Goal: Information Seeking & Learning: Find specific fact

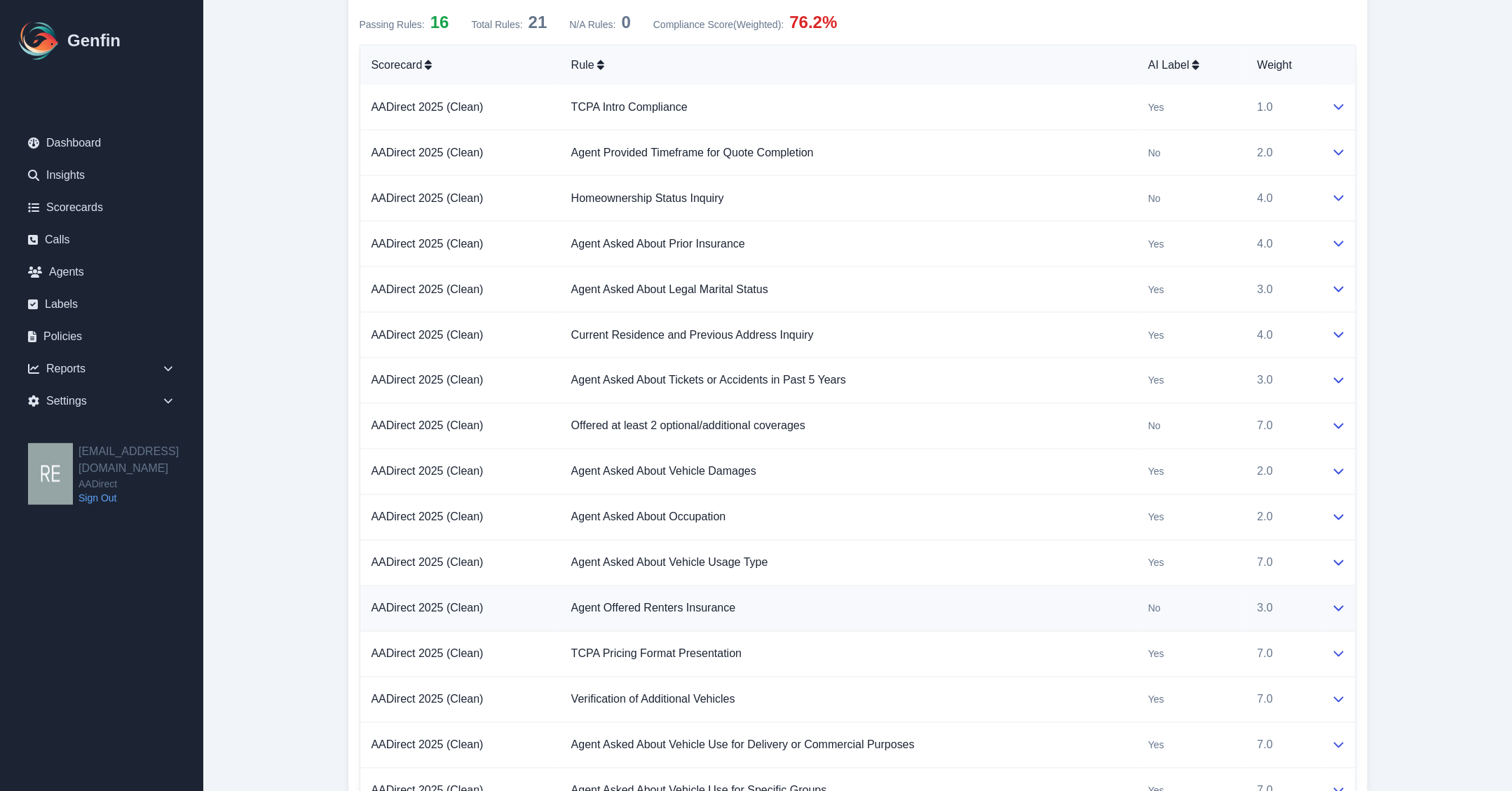
scroll to position [1314, 0]
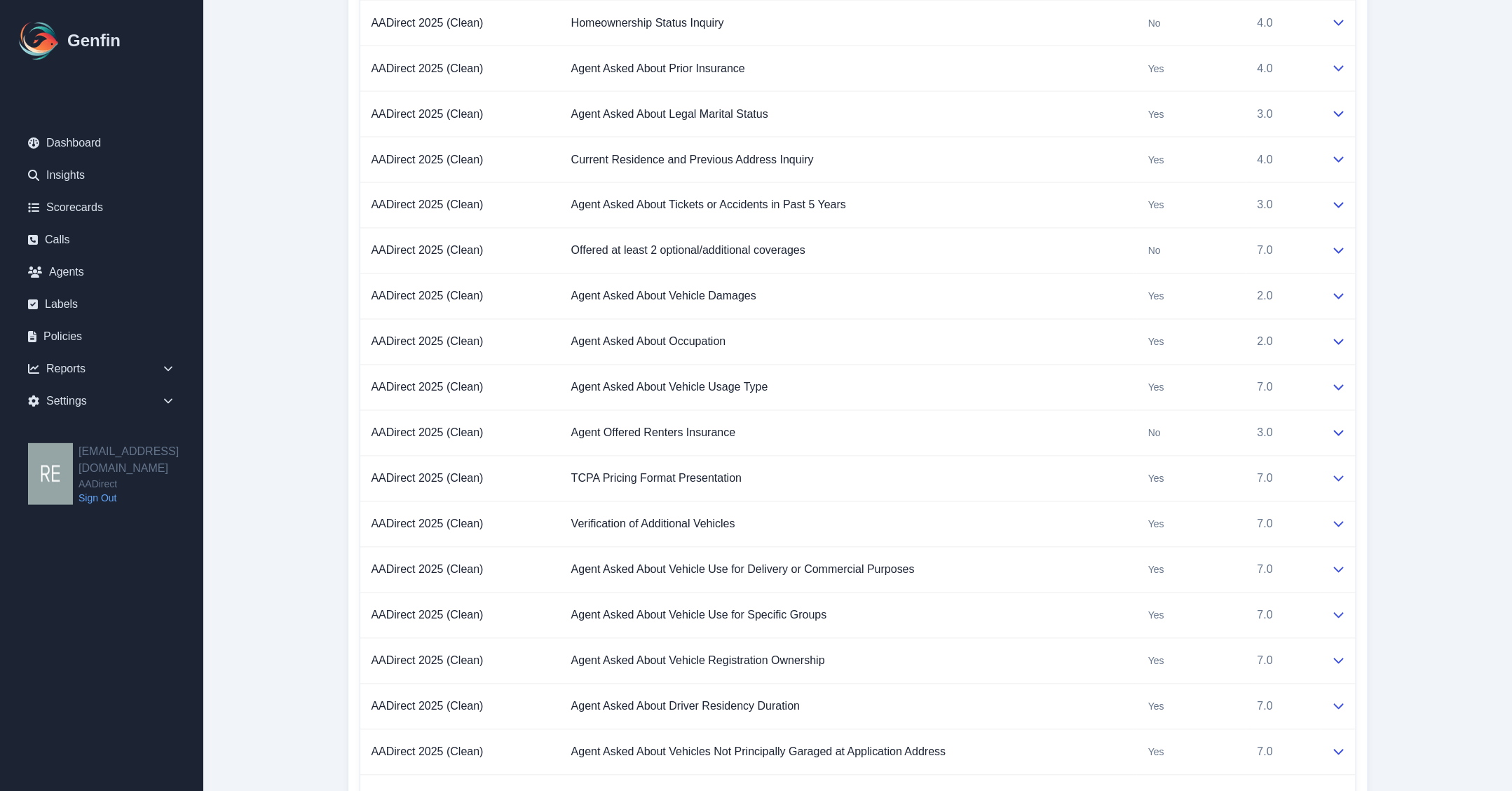
click at [1358, 429] on div "AADirect 2025 (Clean) Score (Weighted) : 82.0 % Passing Rules: 16 Total Rules: …" at bounding box center [857, 318] width 1021 height 1119
click at [1323, 439] on td at bounding box center [1338, 434] width 35 height 46
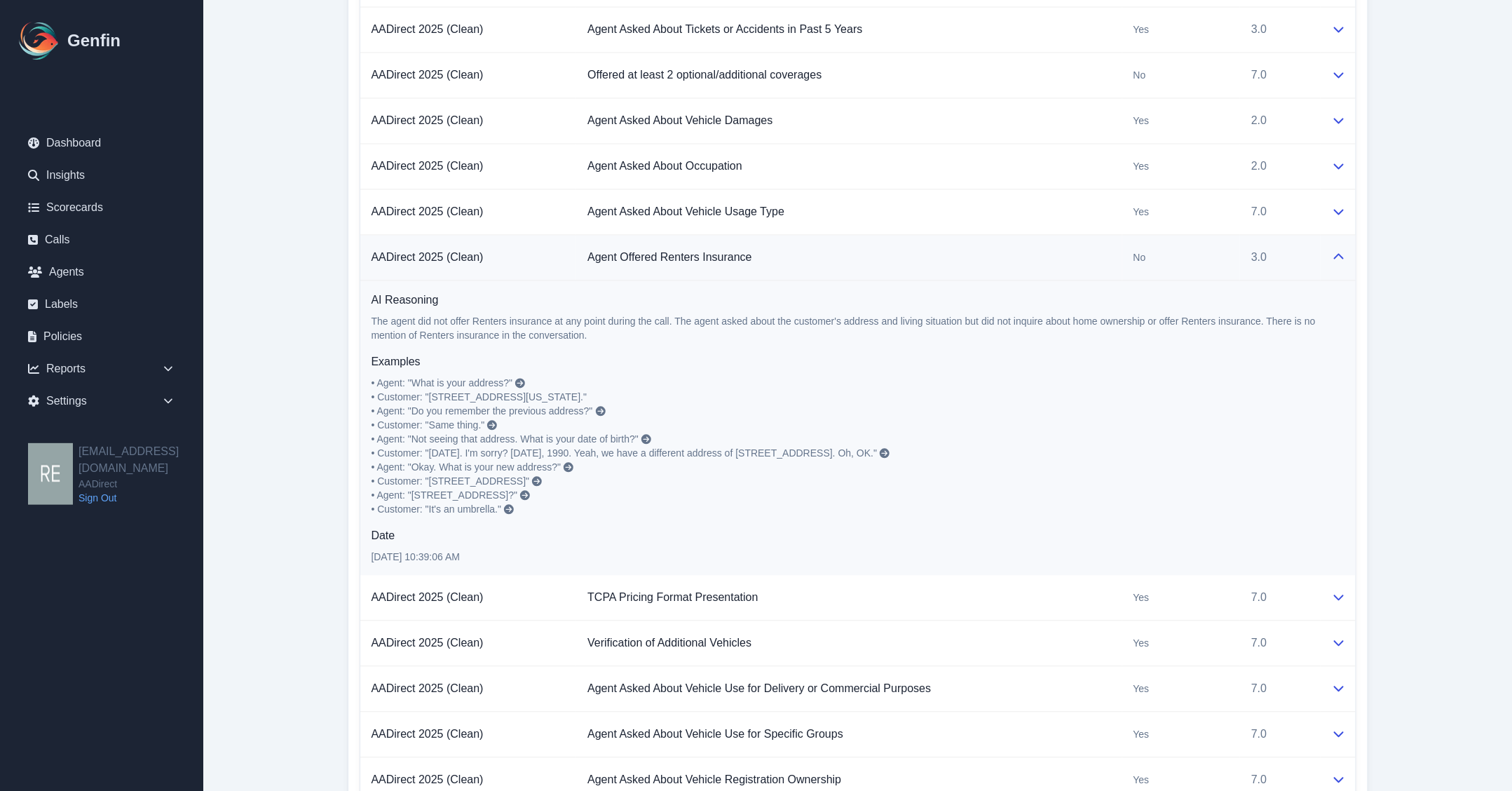
scroll to position [1752, 0]
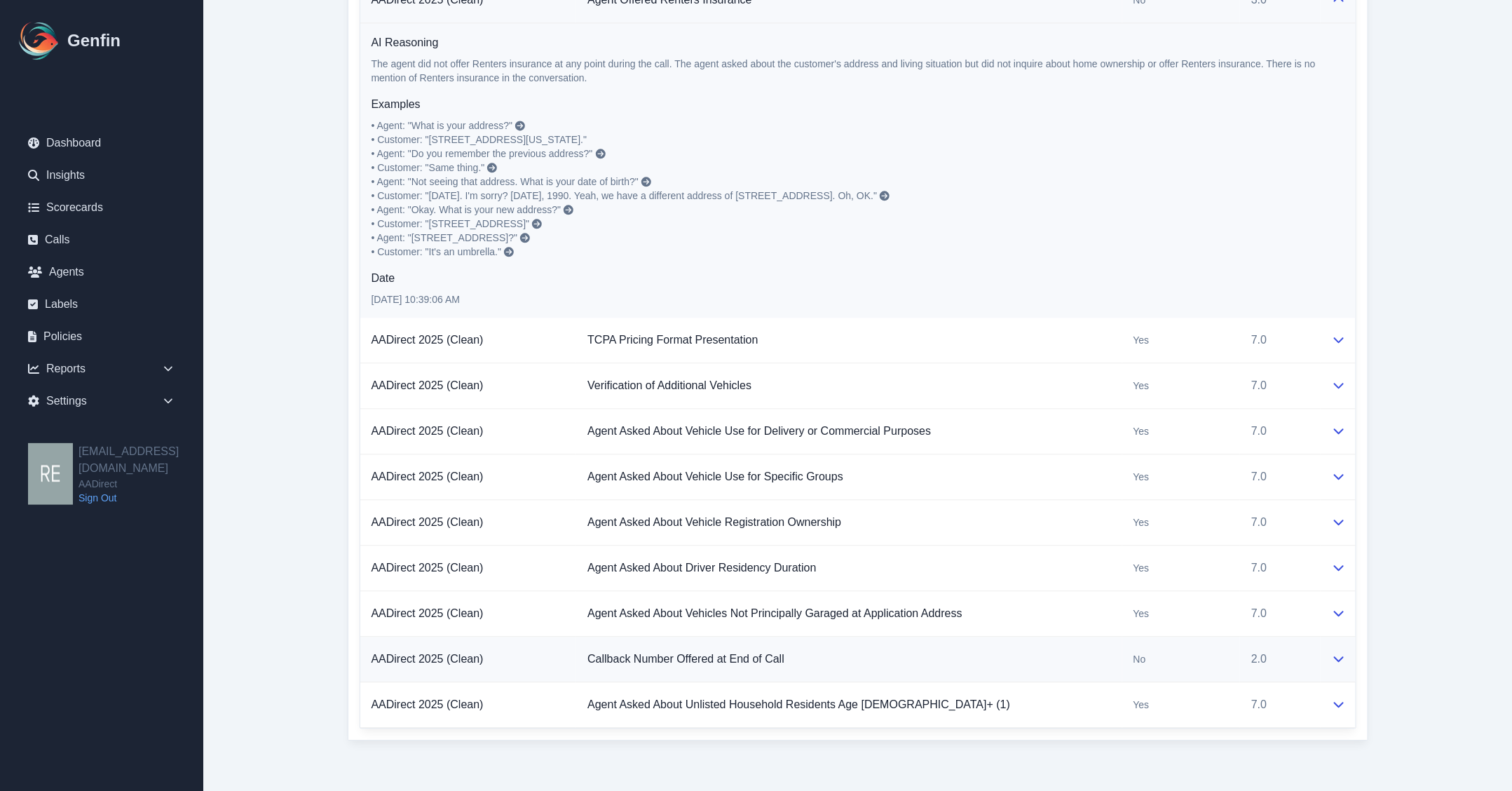
click at [1332, 664] on div at bounding box center [1338, 659] width 12 height 17
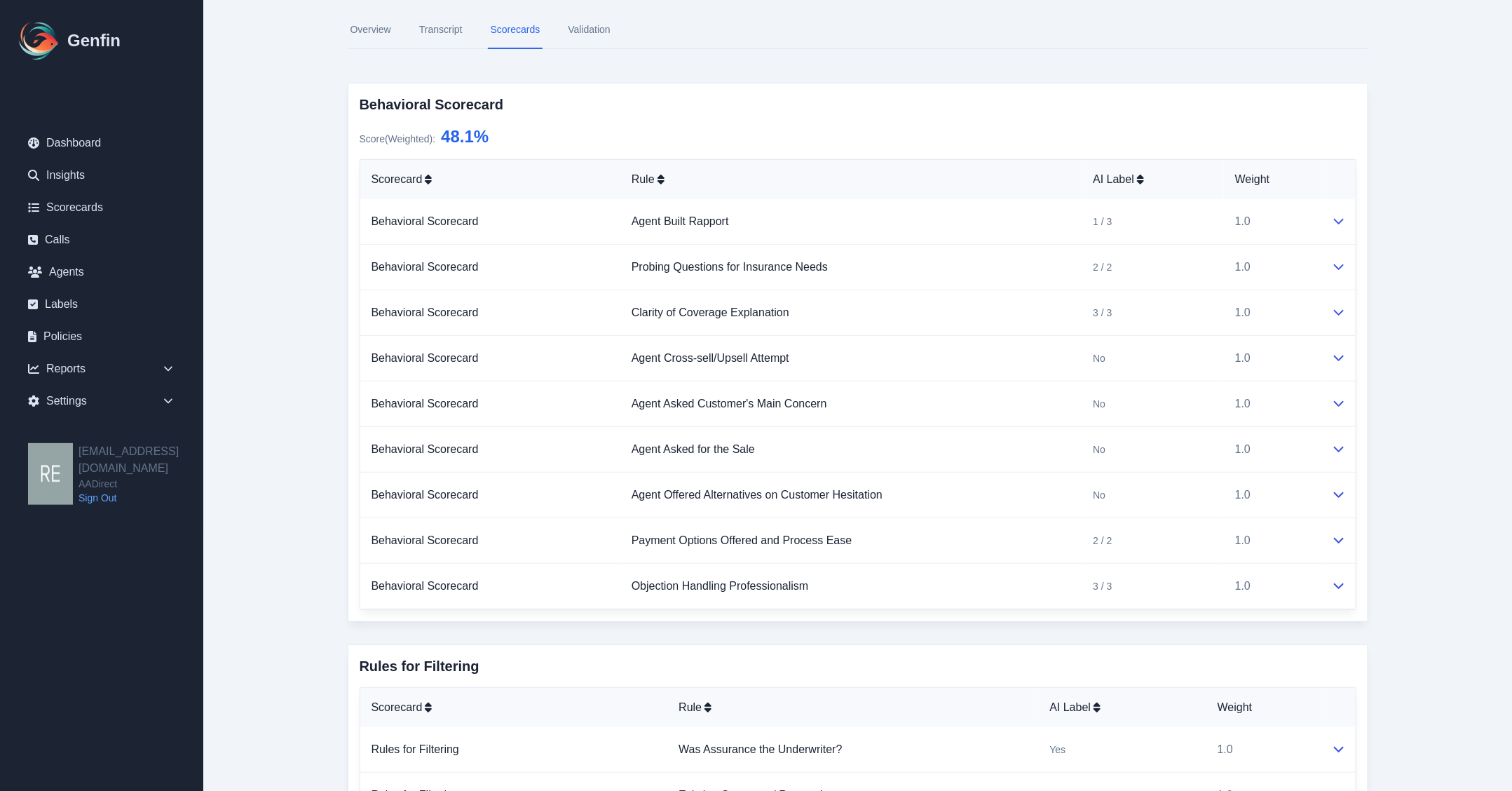
scroll to position [0, 0]
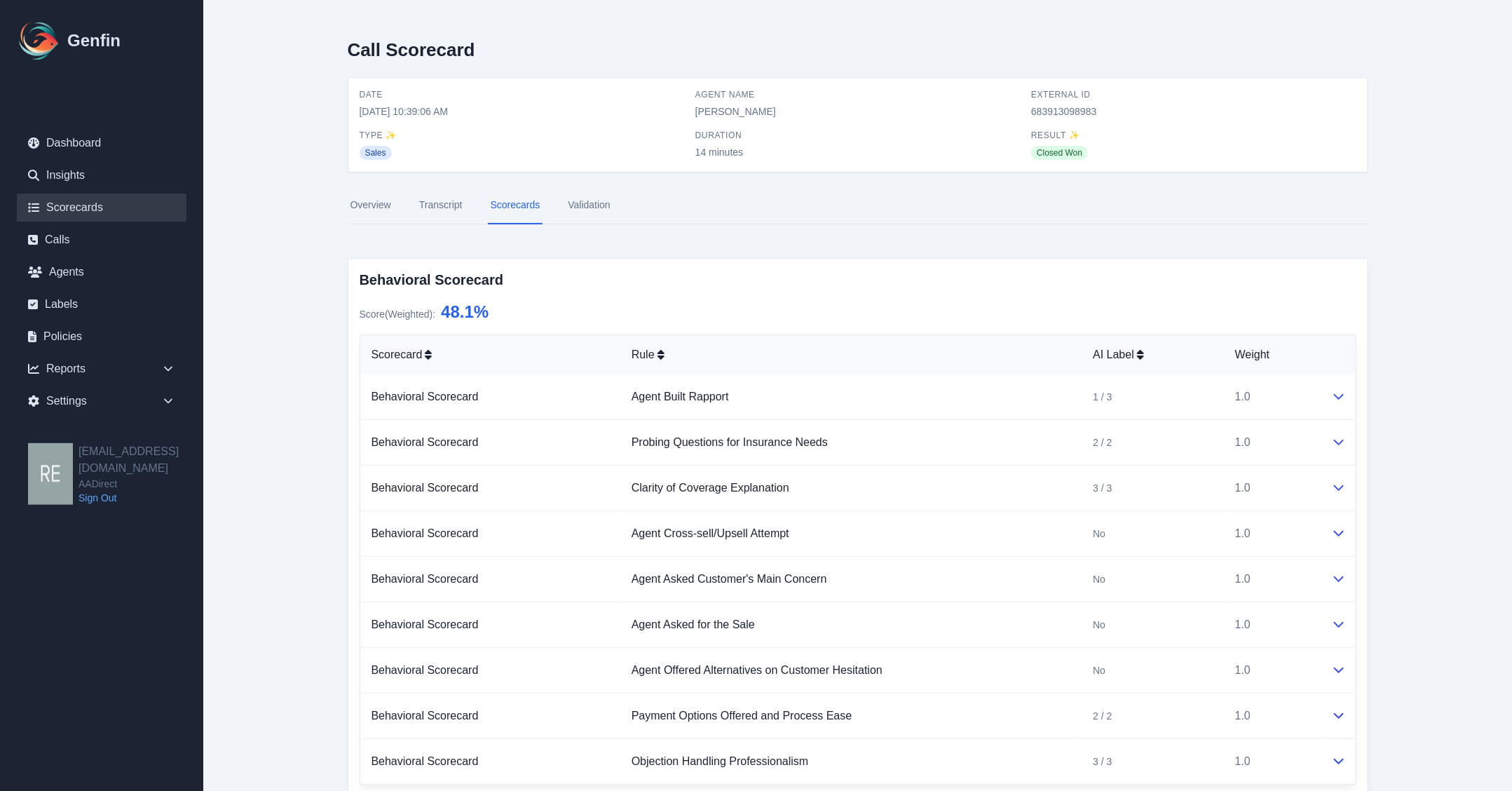
click at [98, 214] on link "Scorecards" at bounding box center [101, 207] width 169 height 28
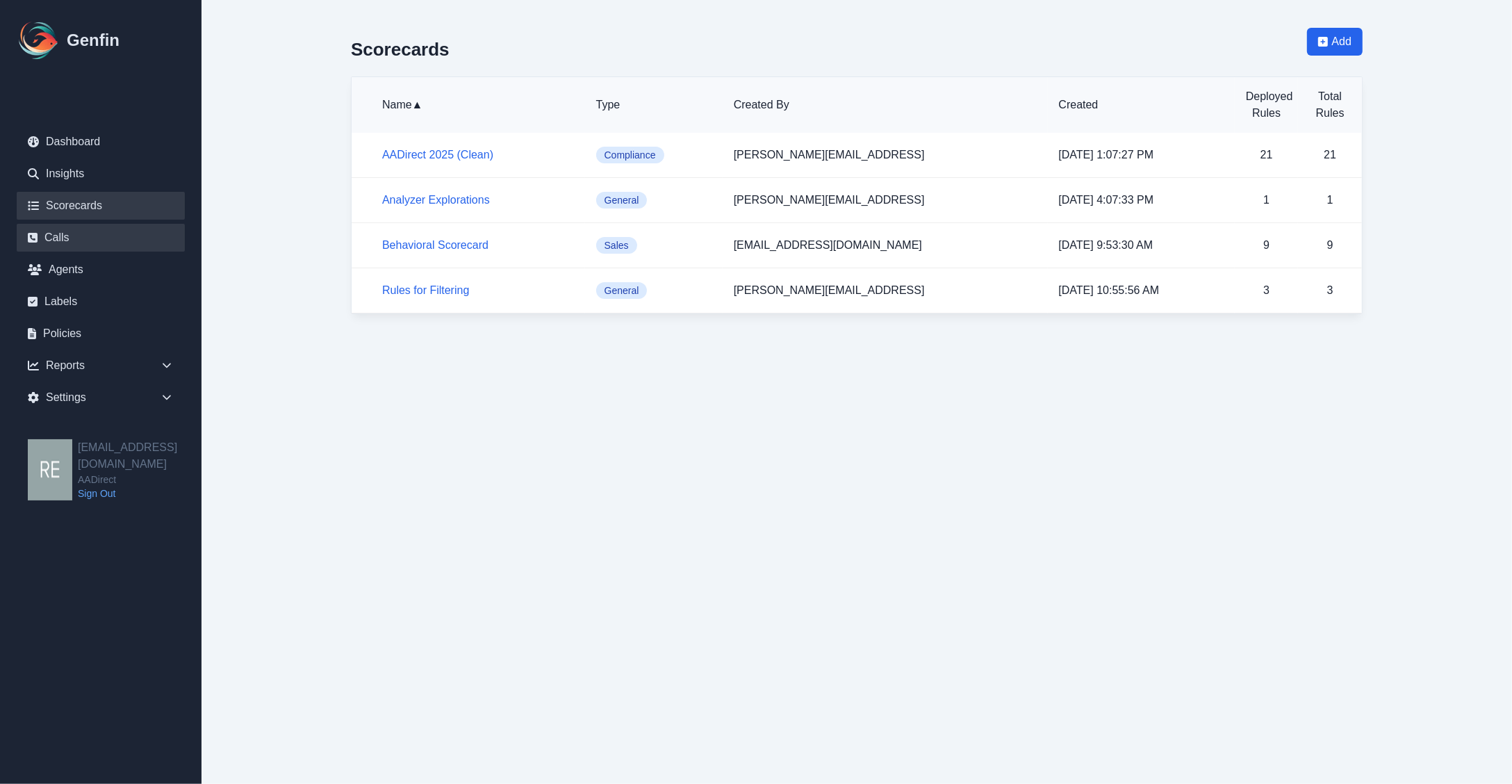
click at [67, 245] on link "Calls" at bounding box center [101, 238] width 168 height 28
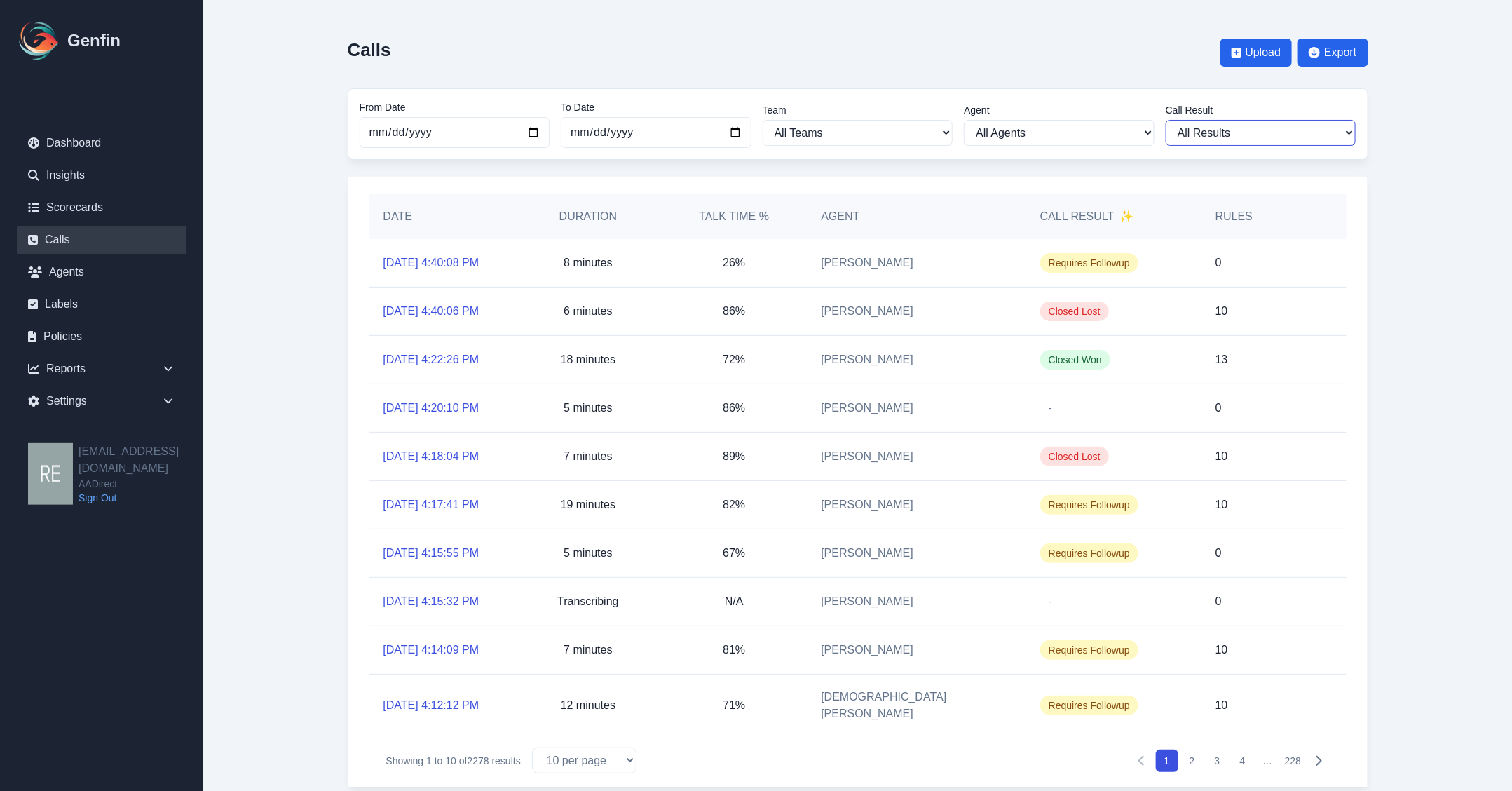
click at [1290, 138] on select "All Results Closed Won Closed Lost Requires Followup" at bounding box center [1261, 132] width 191 height 26
select select "Yes"
click at [1172, 120] on select "All Results Closed Won Closed Lost Requires Followup" at bounding box center [1261, 132] width 191 height 26
select select "Yes"
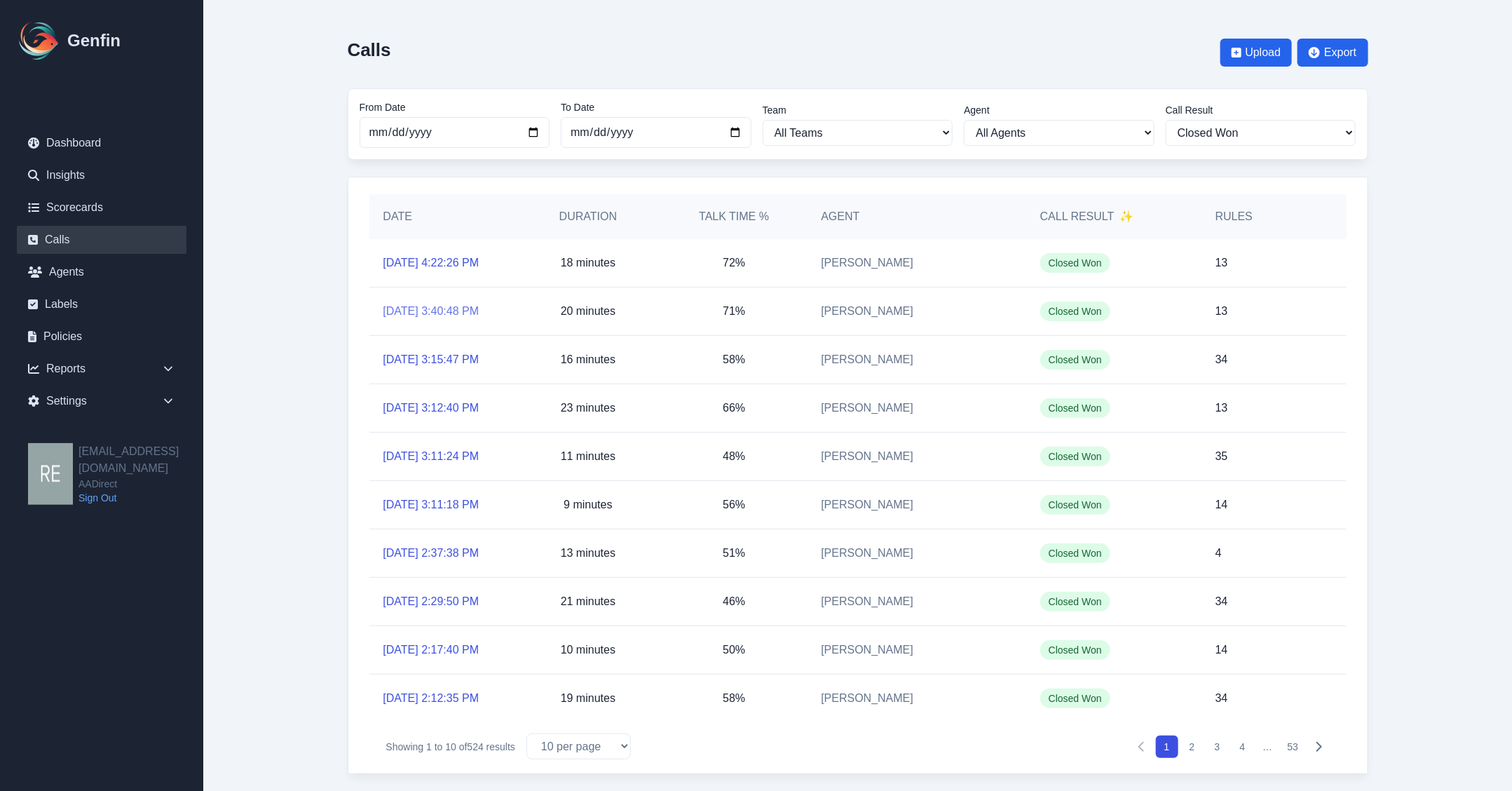
click at [445, 316] on link "[DATE] 3:40:48 PM" at bounding box center [431, 310] width 96 height 17
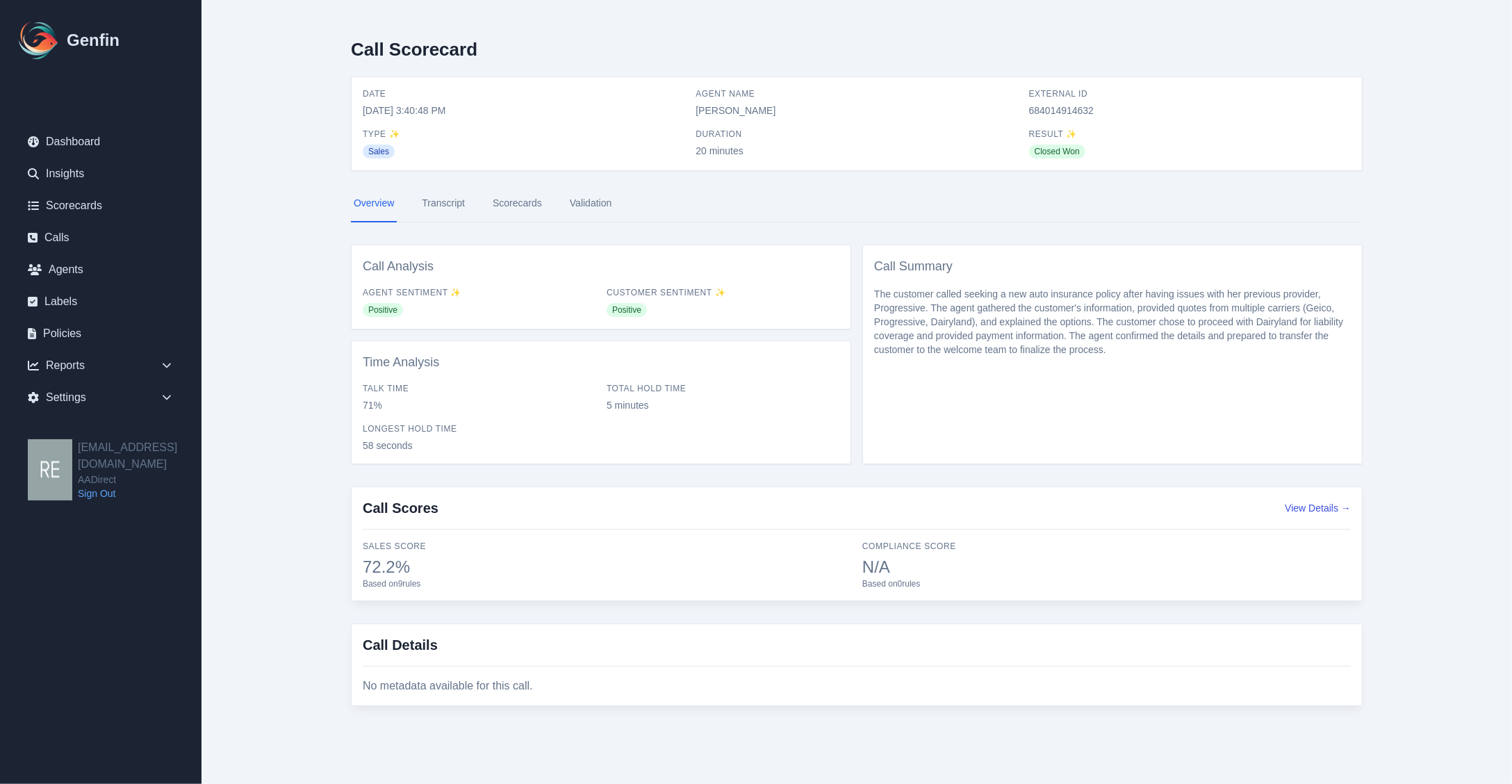
click at [519, 198] on link "Scorecards" at bounding box center [517, 203] width 55 height 38
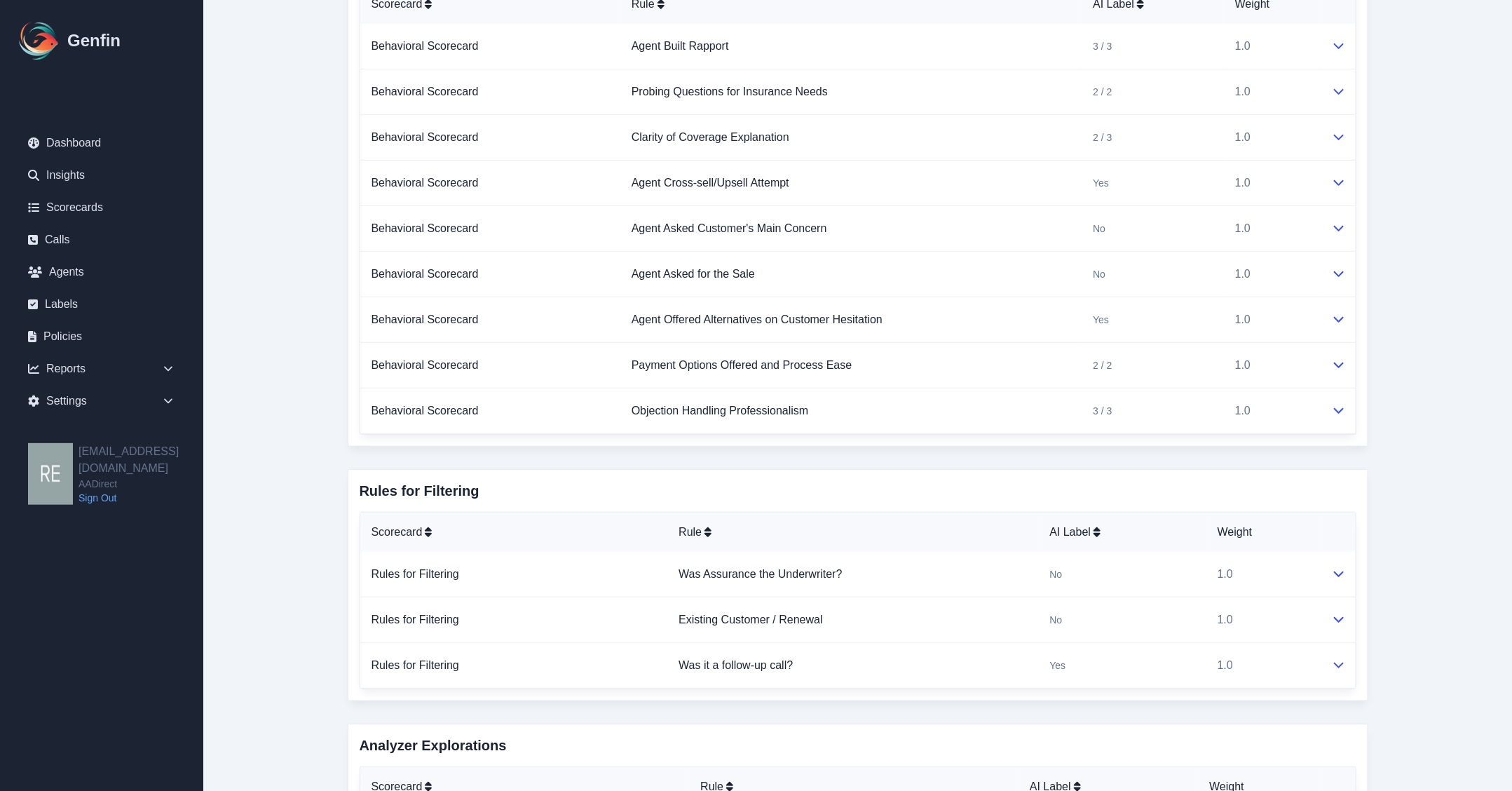
scroll to position [478, 0]
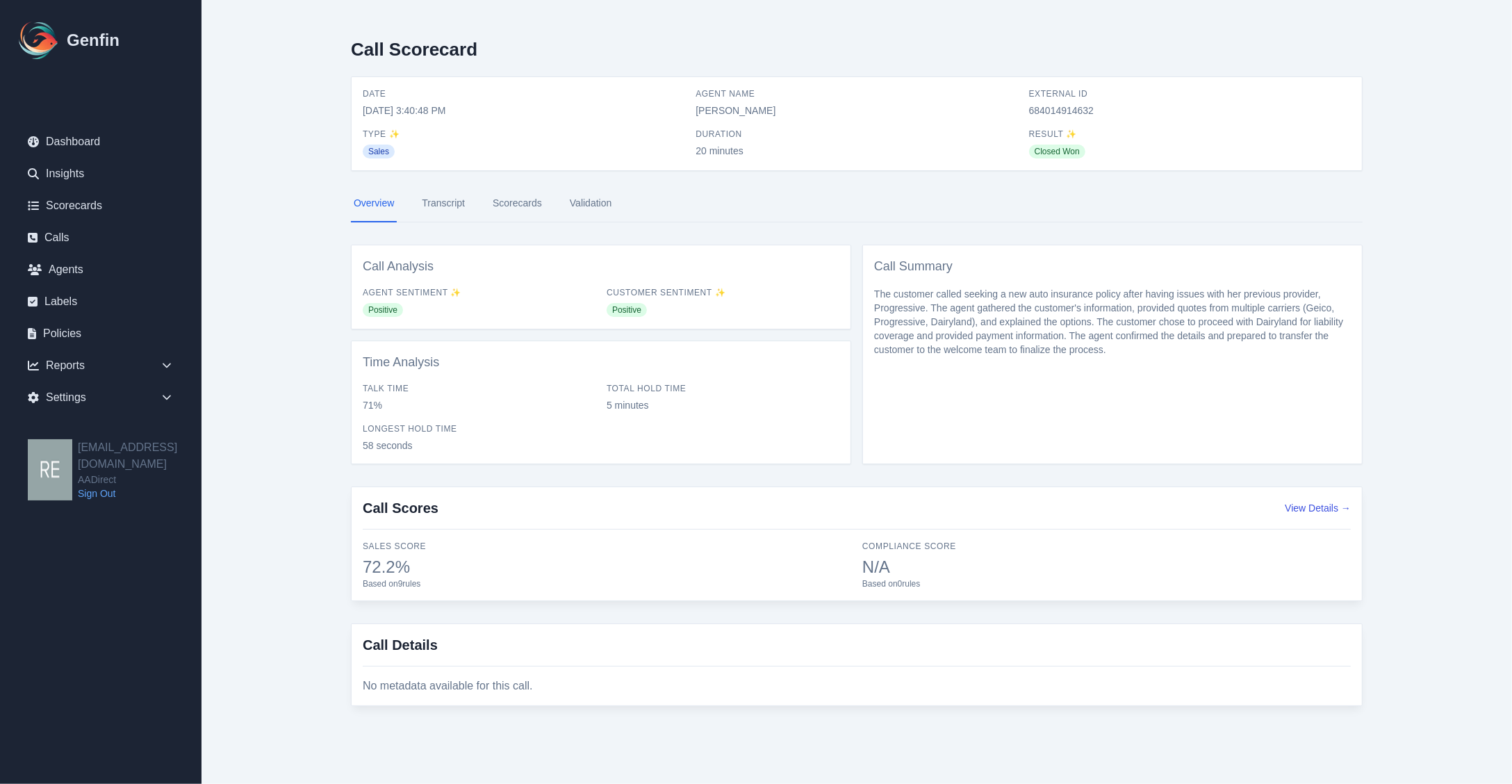
select select "Yes"
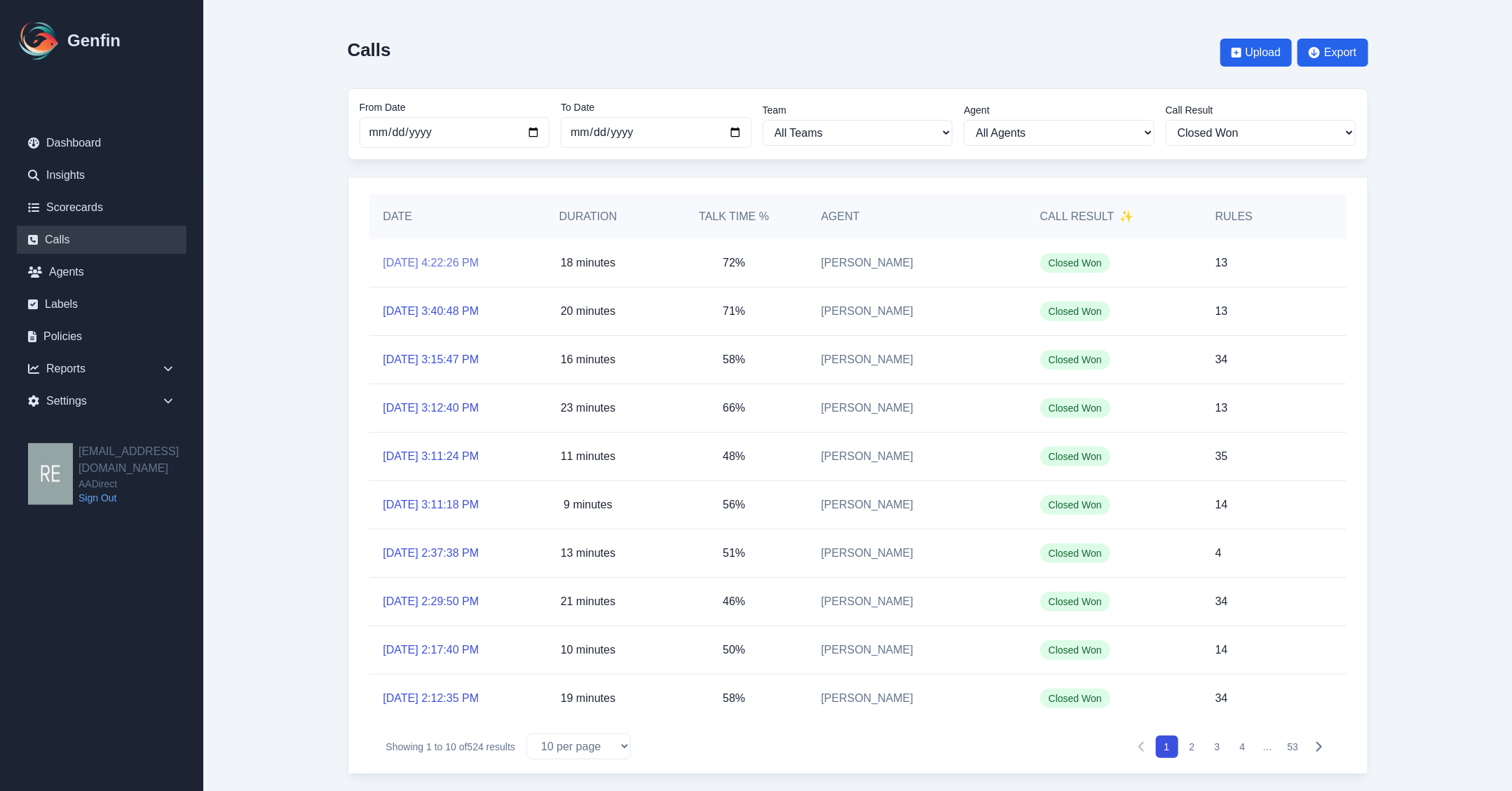
click at [460, 263] on link "[DATE] 4:22:26 PM" at bounding box center [431, 263] width 96 height 17
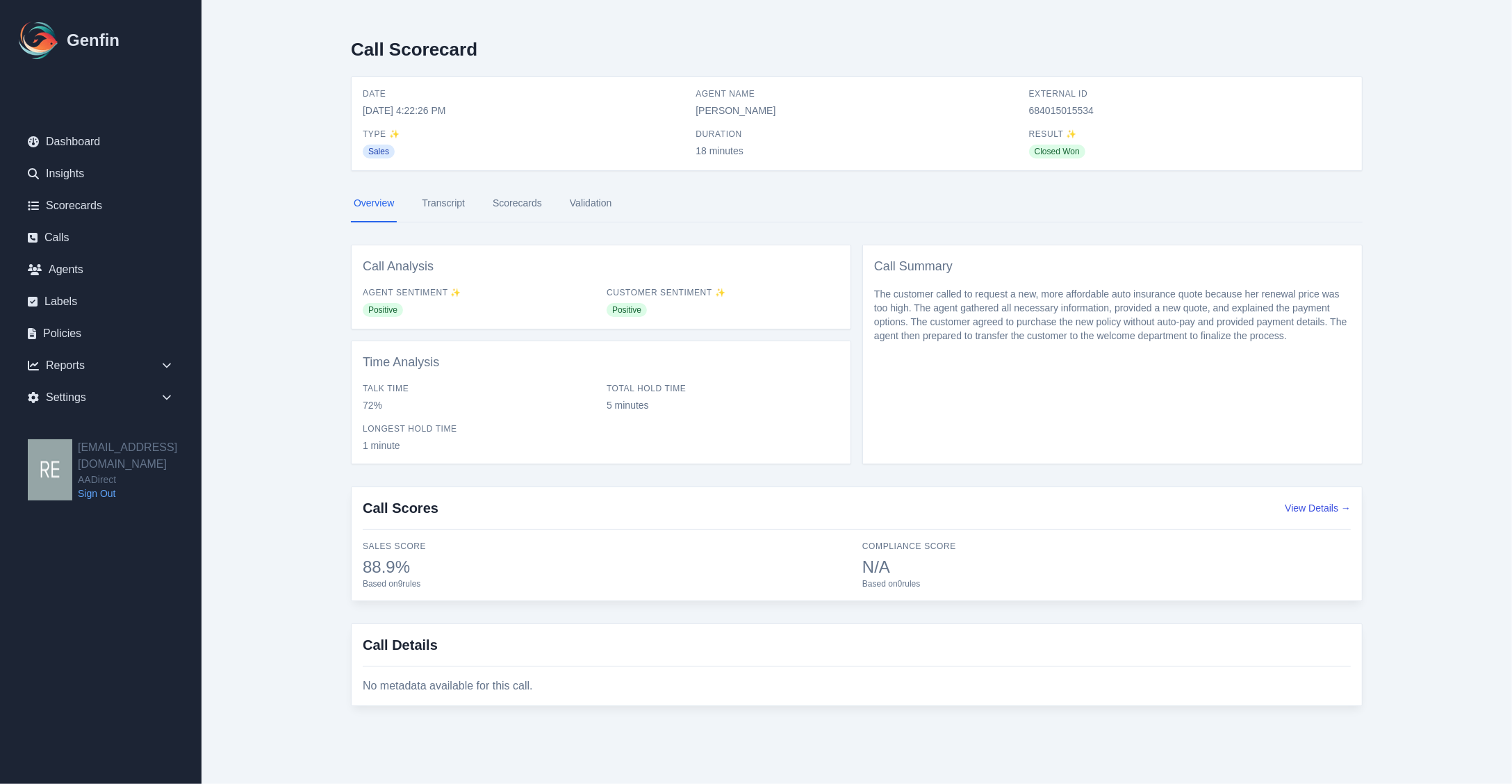
click at [526, 206] on link "Scorecards" at bounding box center [517, 203] width 55 height 38
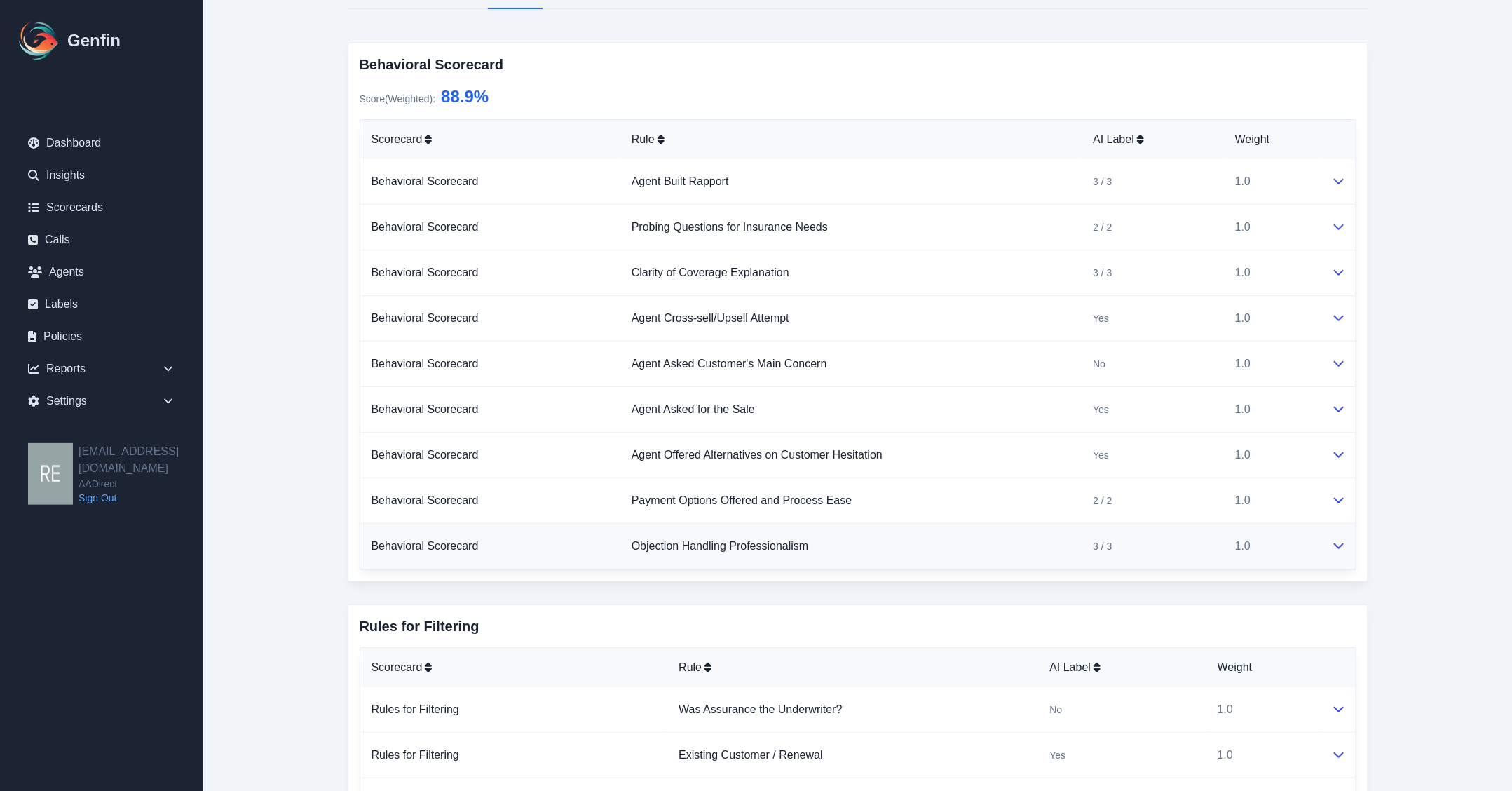
scroll to position [302, 0]
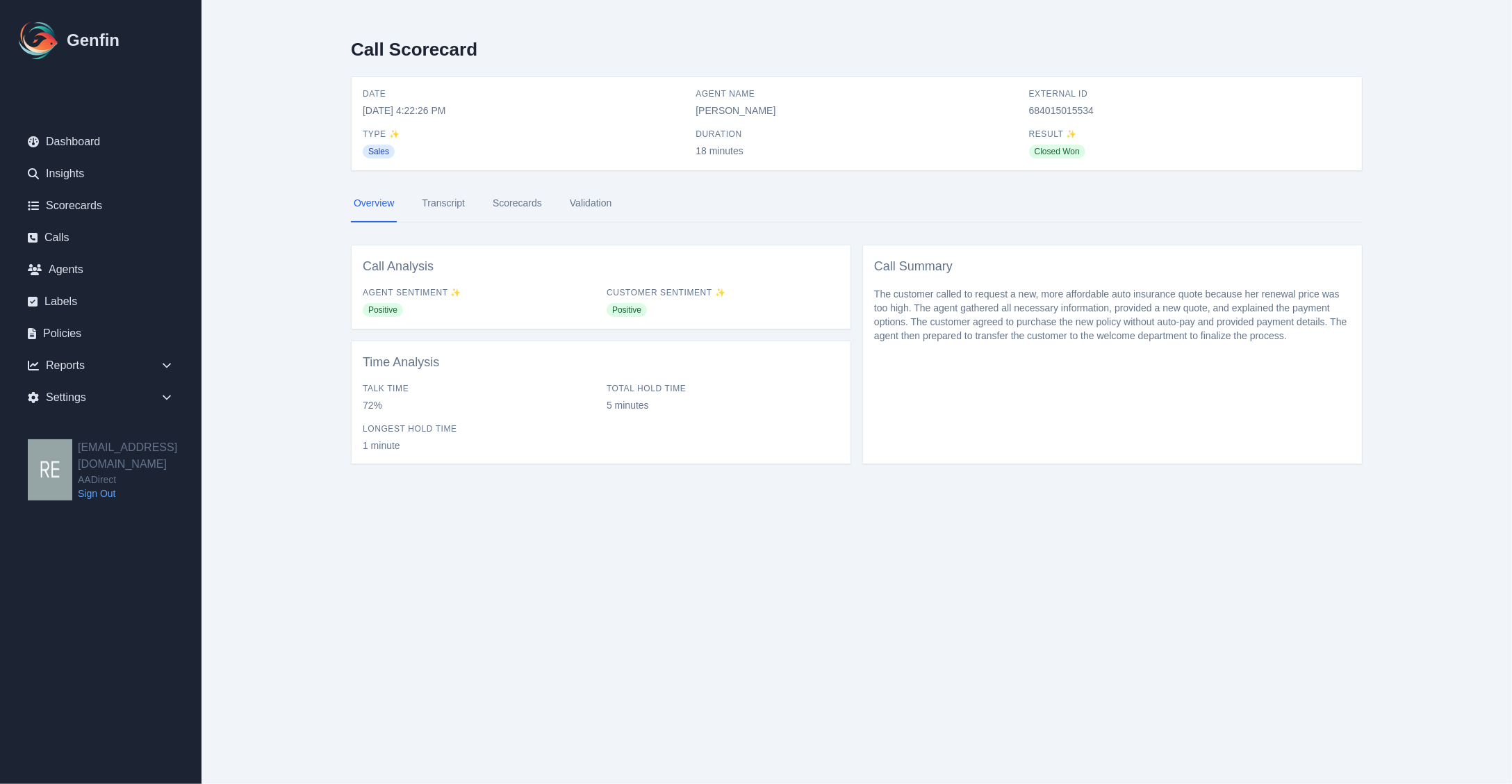
select select "Yes"
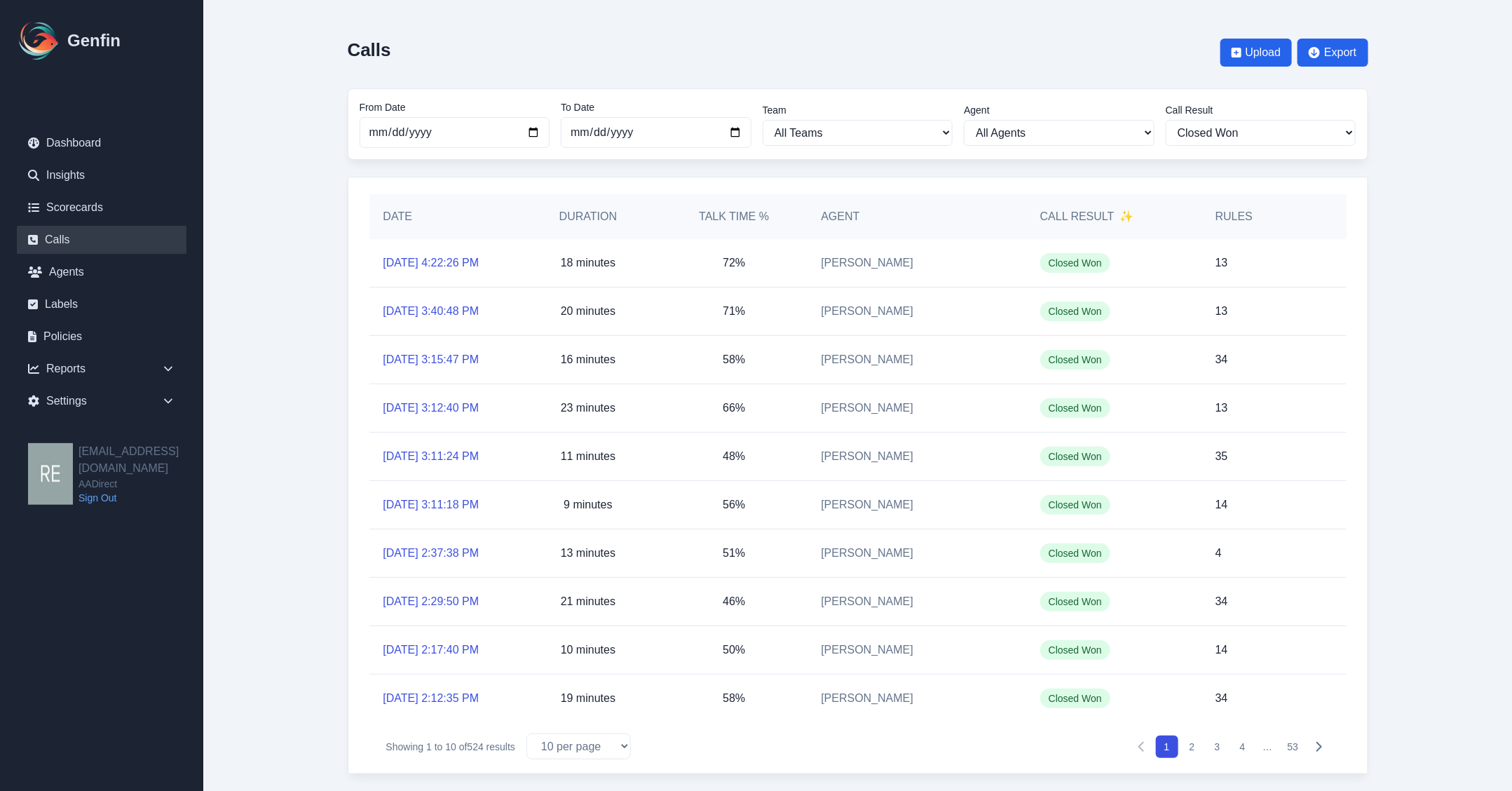
click at [487, 398] on div "[DATE] 3:12:40 PM" at bounding box center [442, 408] width 146 height 48
click at [480, 401] on link "[DATE] 3:12:40 PM" at bounding box center [431, 407] width 96 height 17
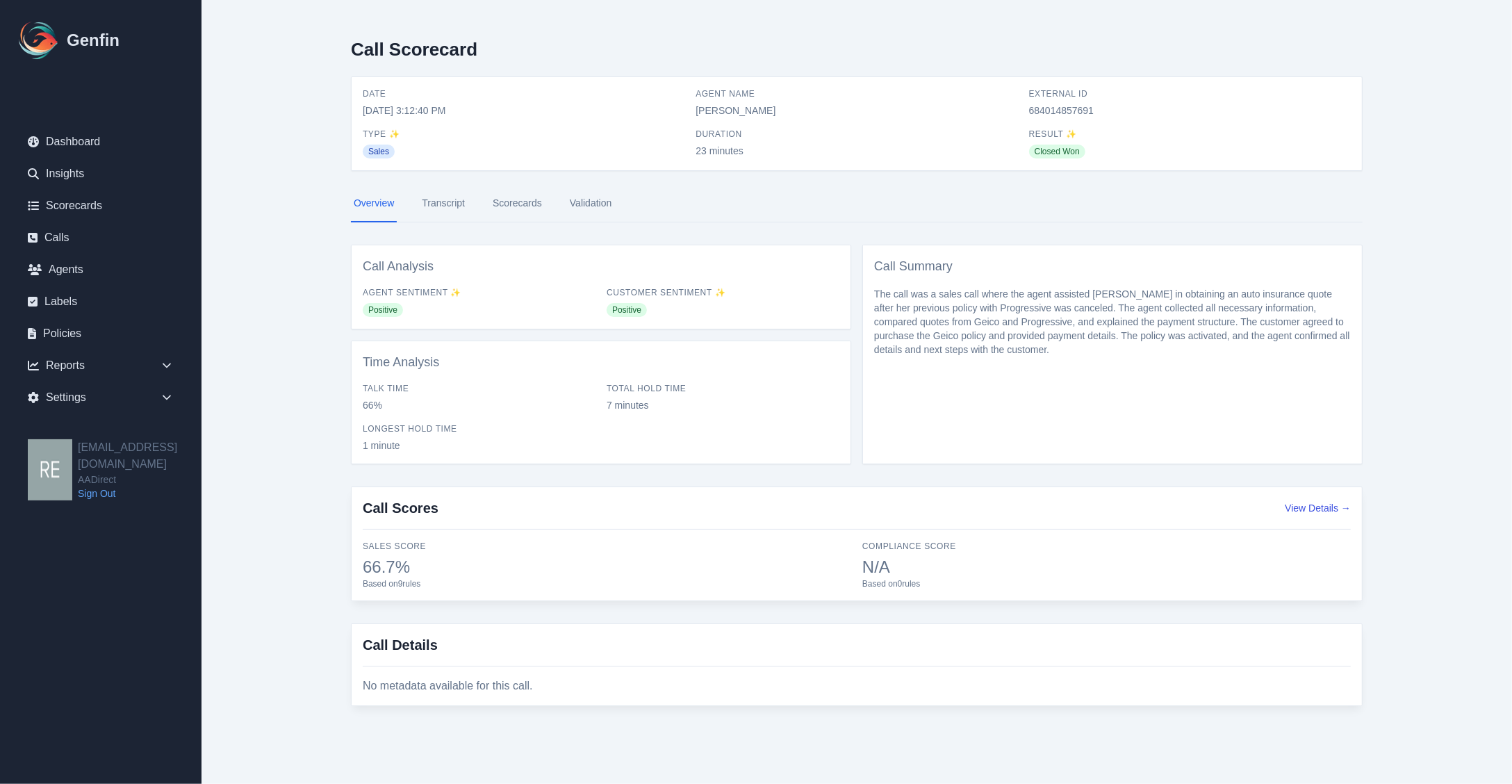
click at [513, 205] on link "Scorecards" at bounding box center [517, 203] width 55 height 38
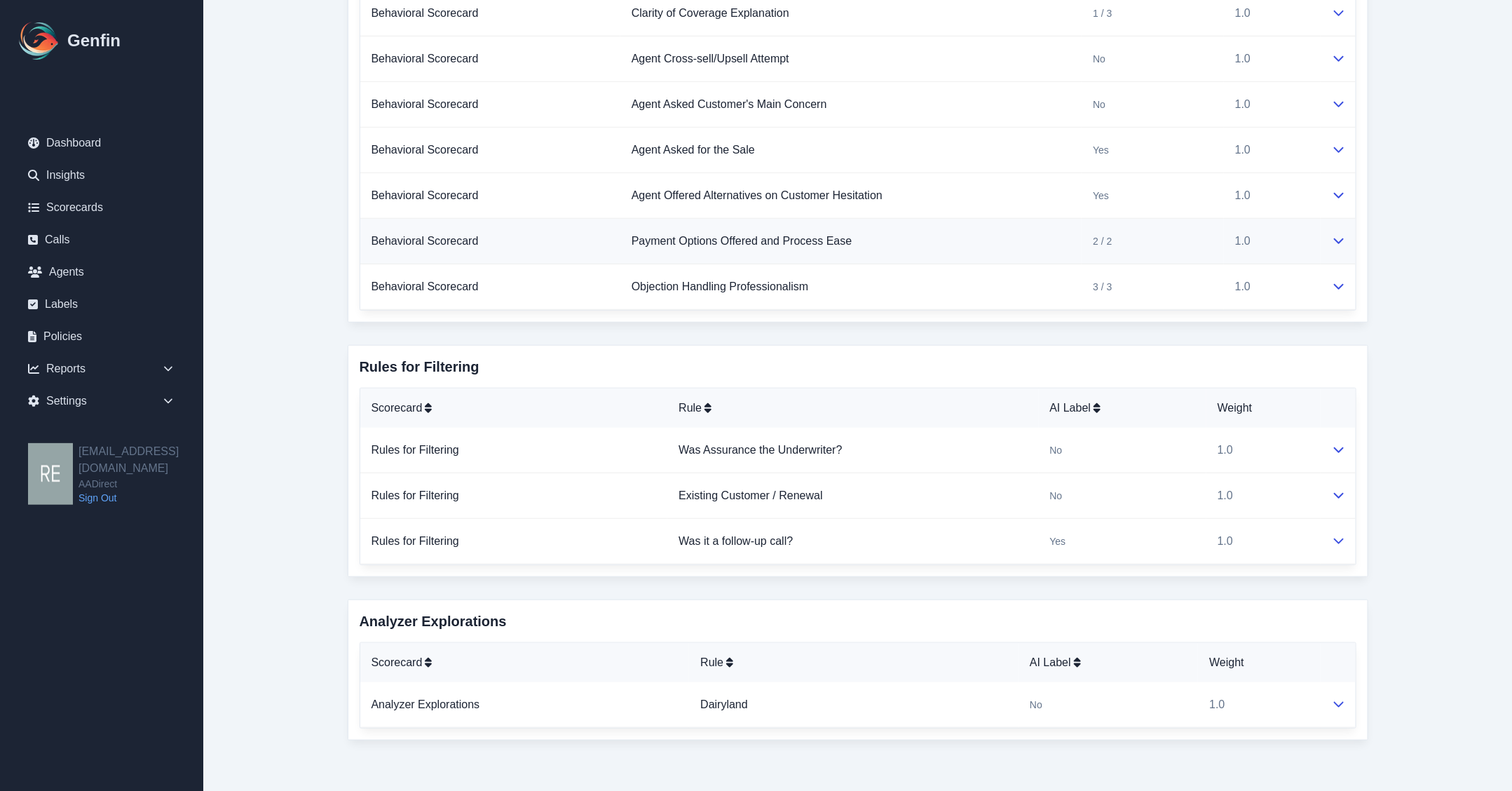
scroll to position [215, 0]
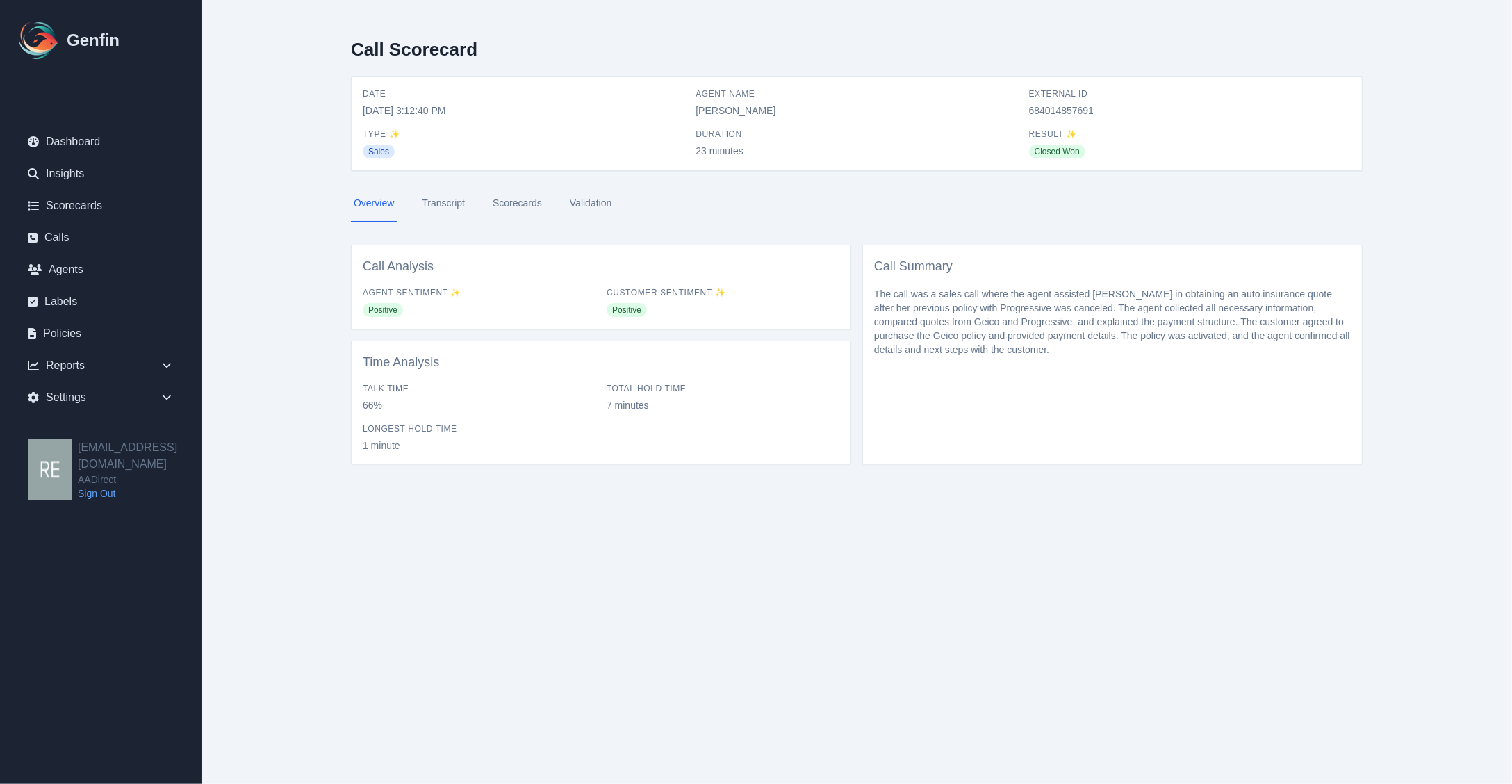
select select "Yes"
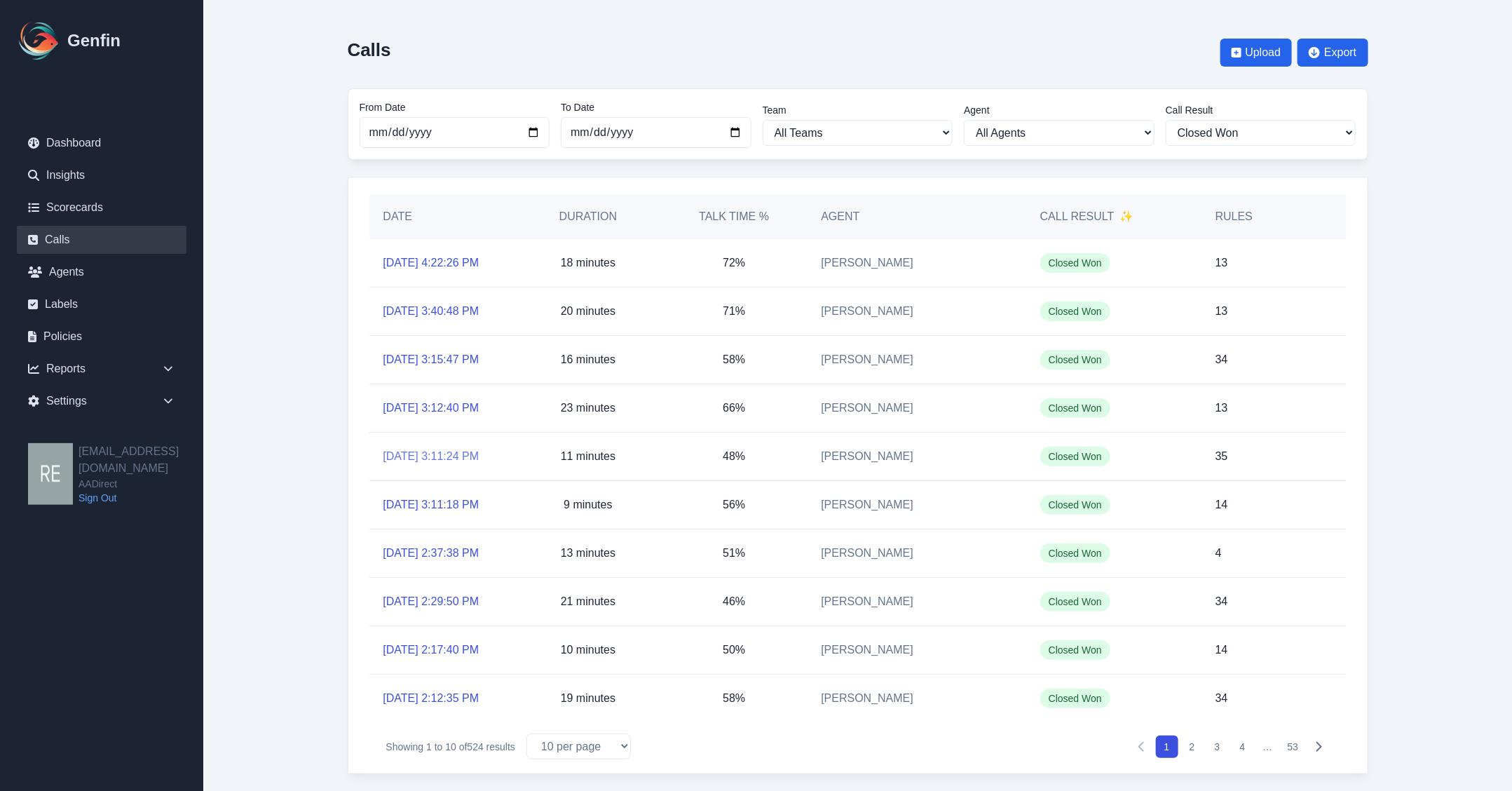
click at [437, 454] on link "[DATE] 3:11:24 PM" at bounding box center [431, 456] width 96 height 17
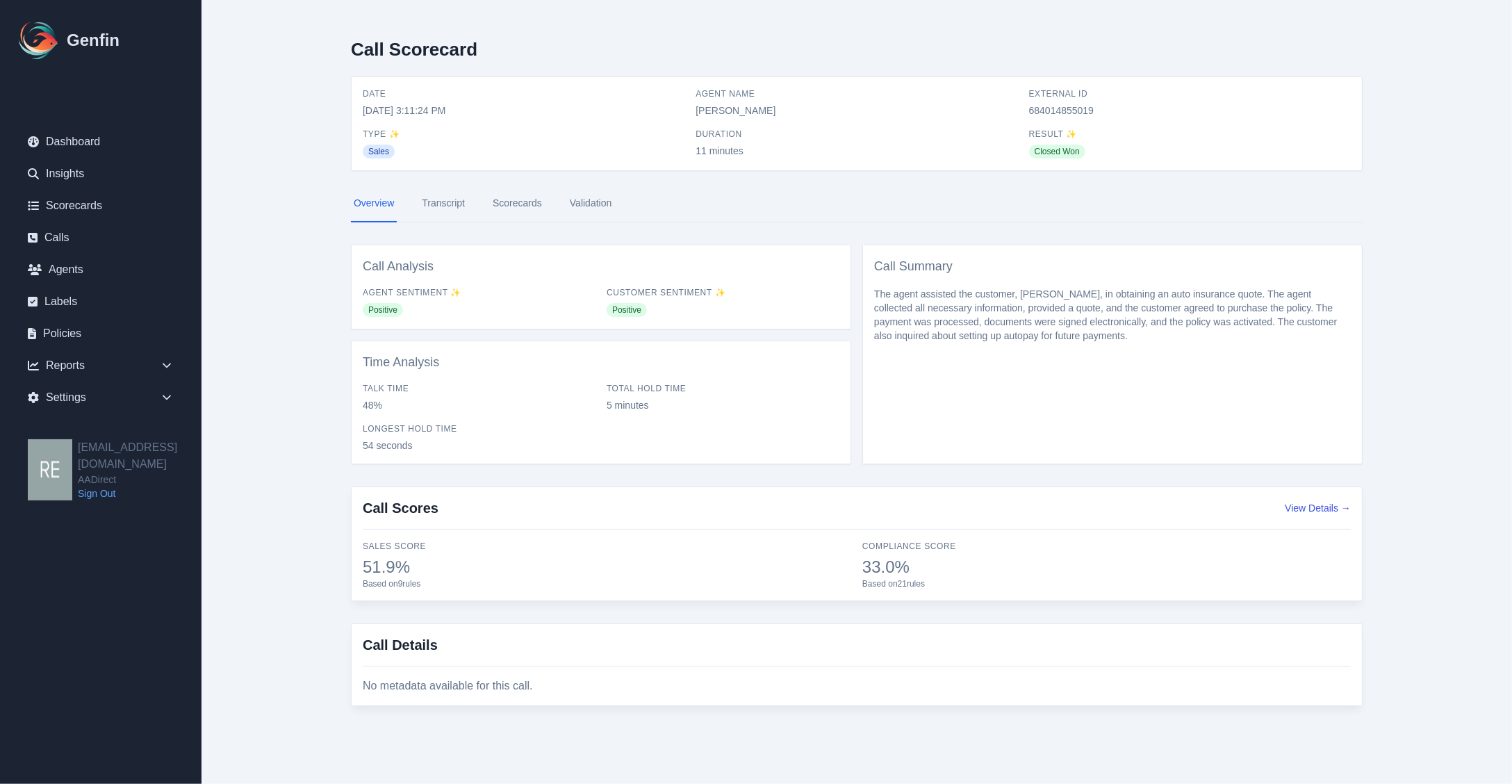
click at [530, 214] on link "Scorecards" at bounding box center [517, 203] width 55 height 38
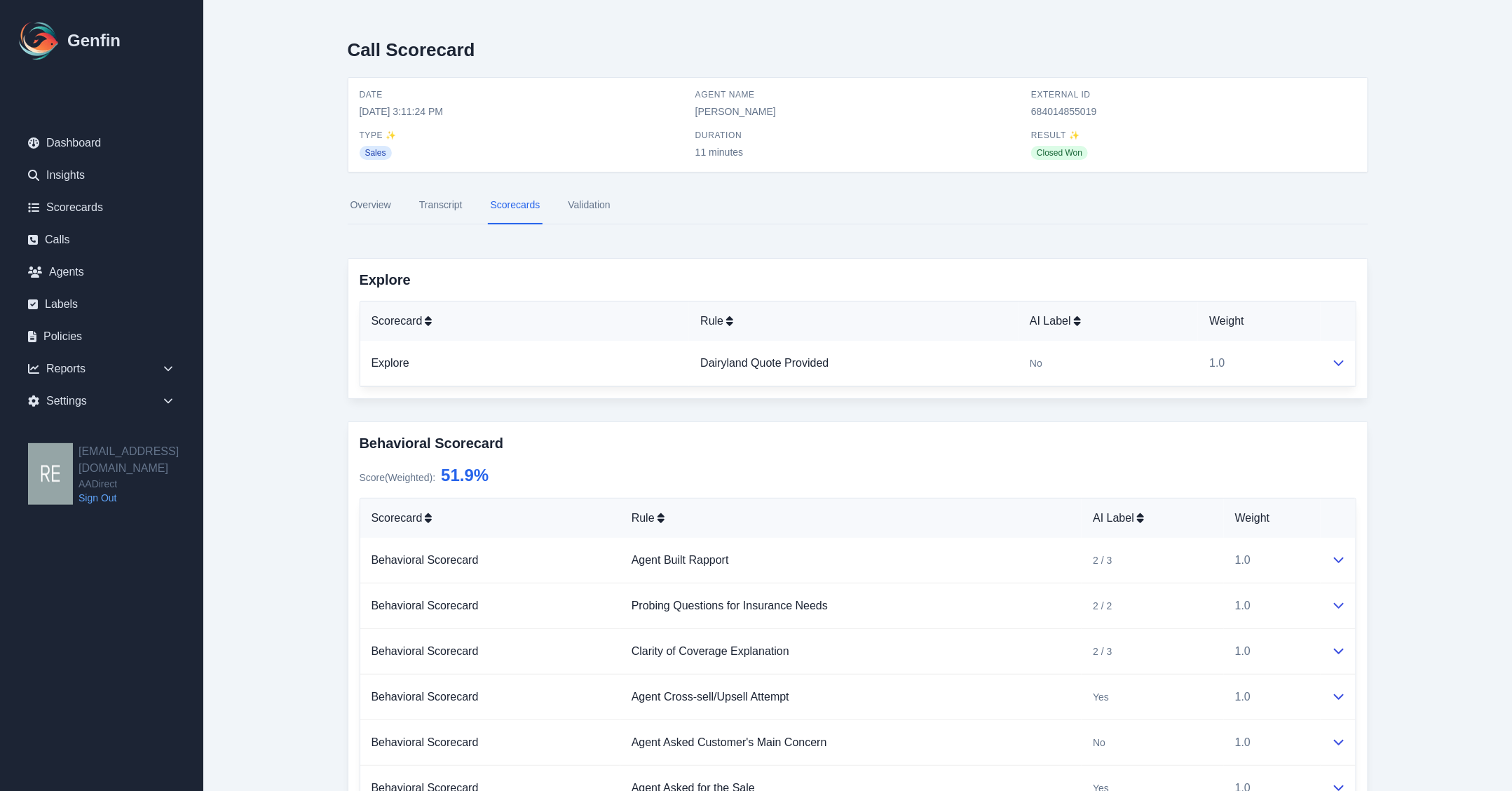
click at [439, 208] on link "Transcript" at bounding box center [441, 205] width 49 height 38
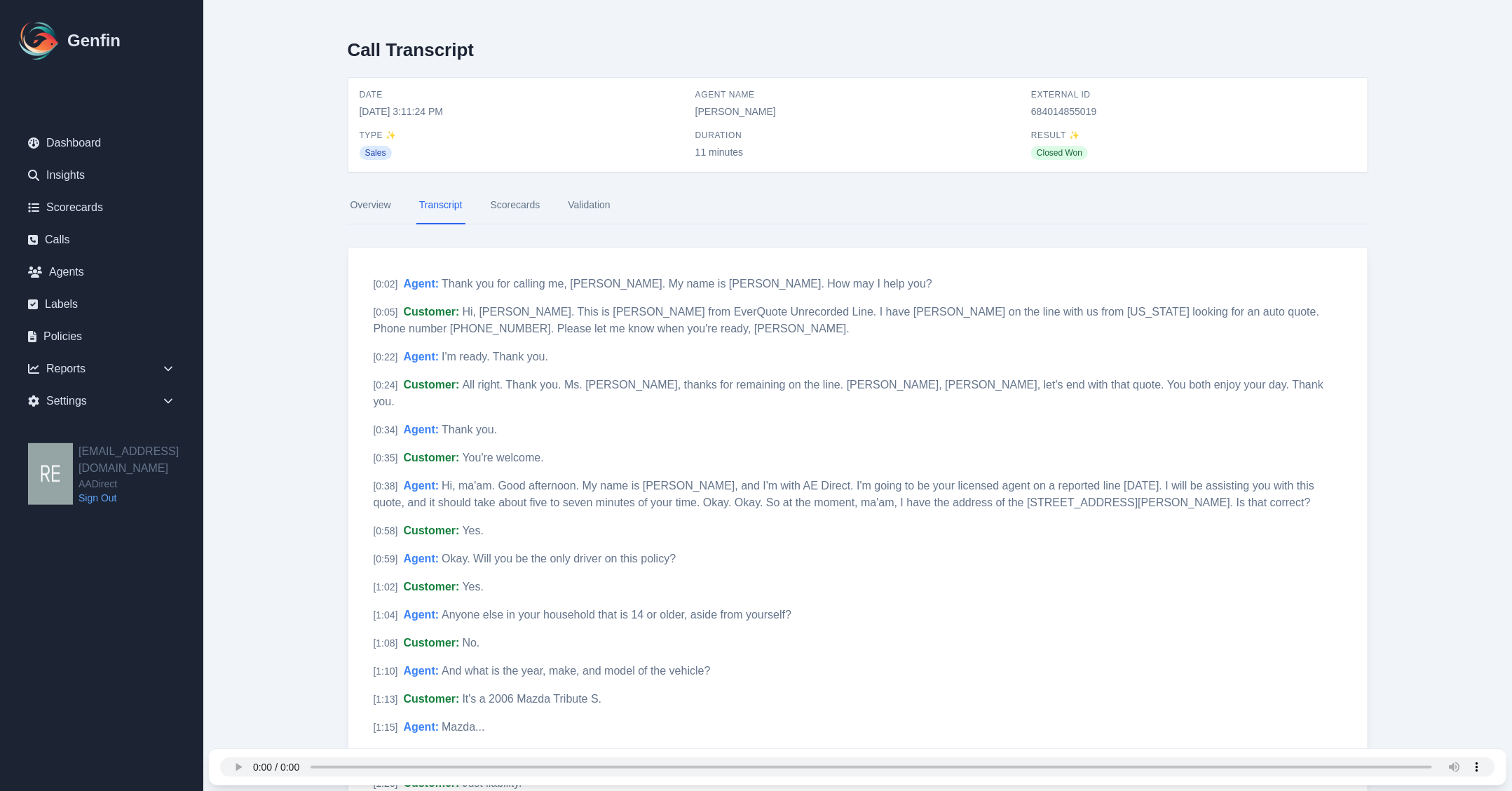
click at [1067, 108] on span "684014855019" at bounding box center [1194, 111] width 325 height 14
copy span "684014855019"
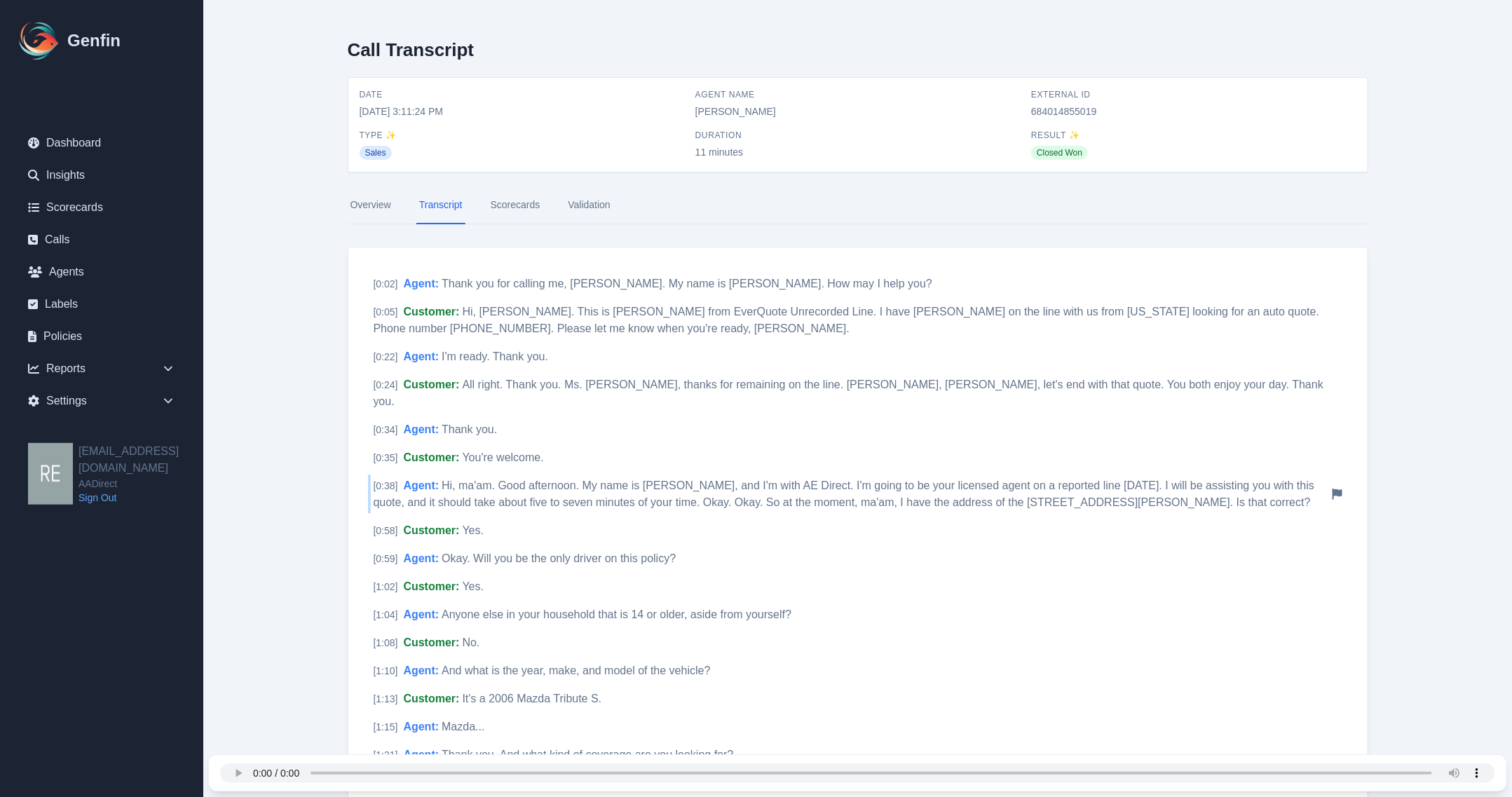
click at [1343, 480] on div "[ 0:38 ] Agent : Hi, ma'am. Good afternoon. My name is [PERSON_NAME], and I'm w…" at bounding box center [857, 494] width 980 height 40
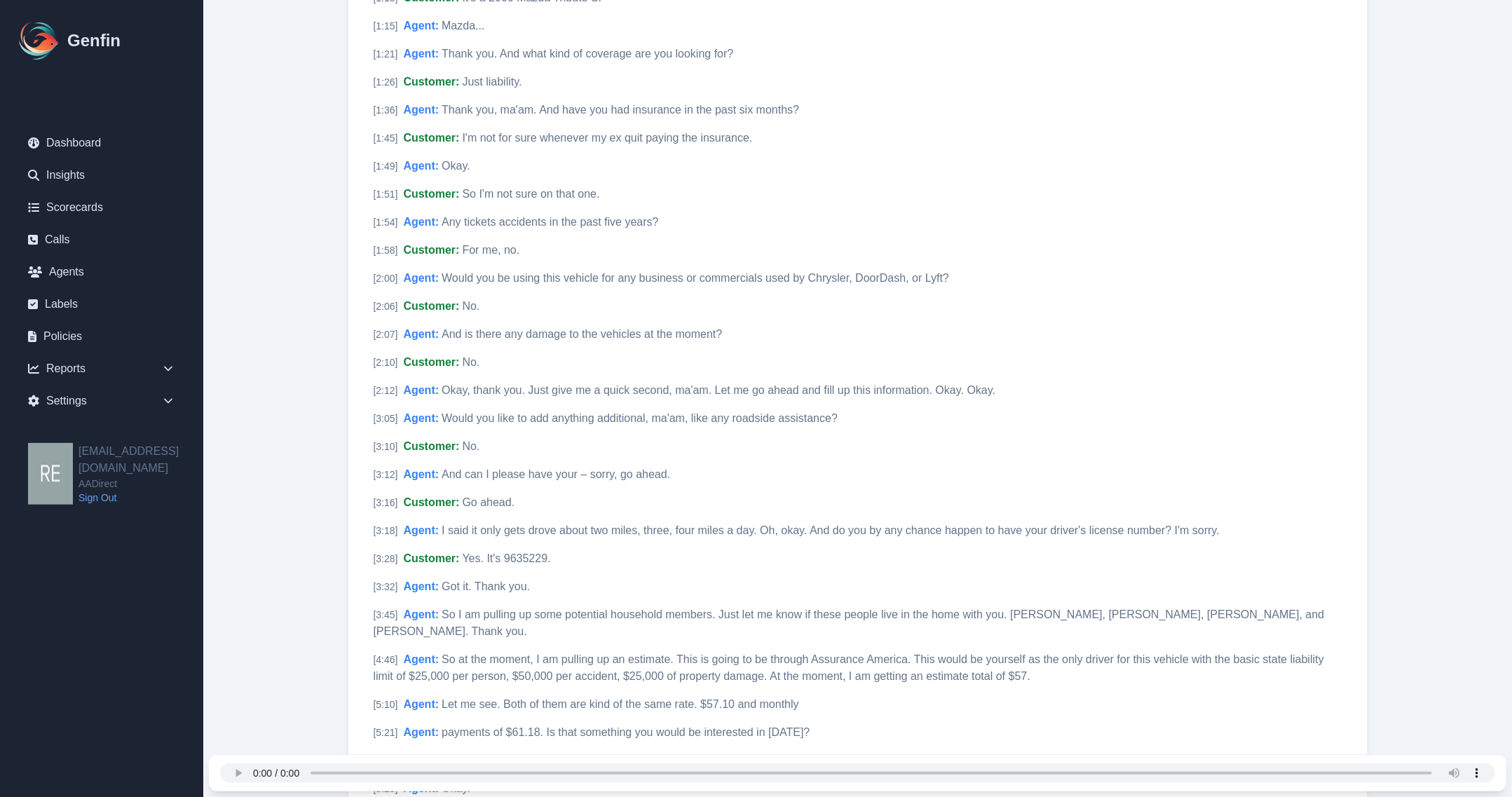
scroll to position [964, 0]
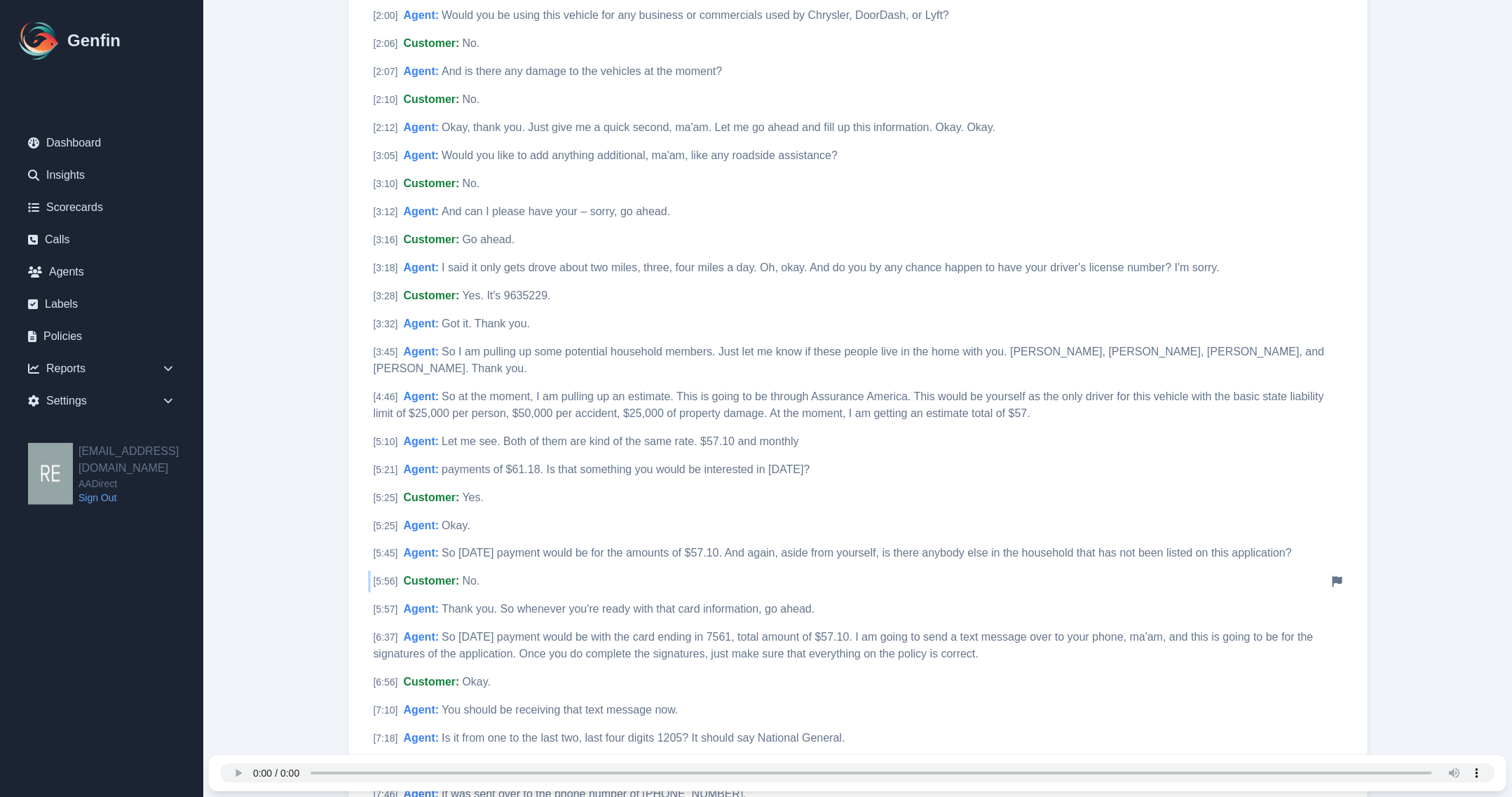
click at [618, 570] on div "[ 5:56 ] Customer : No. Notify Genfin of a transcript error" at bounding box center [857, 581] width 980 height 22
click at [752, 631] on span "So [DATE] payment would be with the card ending in 7561, total amount of $57.10…" at bounding box center [844, 645] width 940 height 29
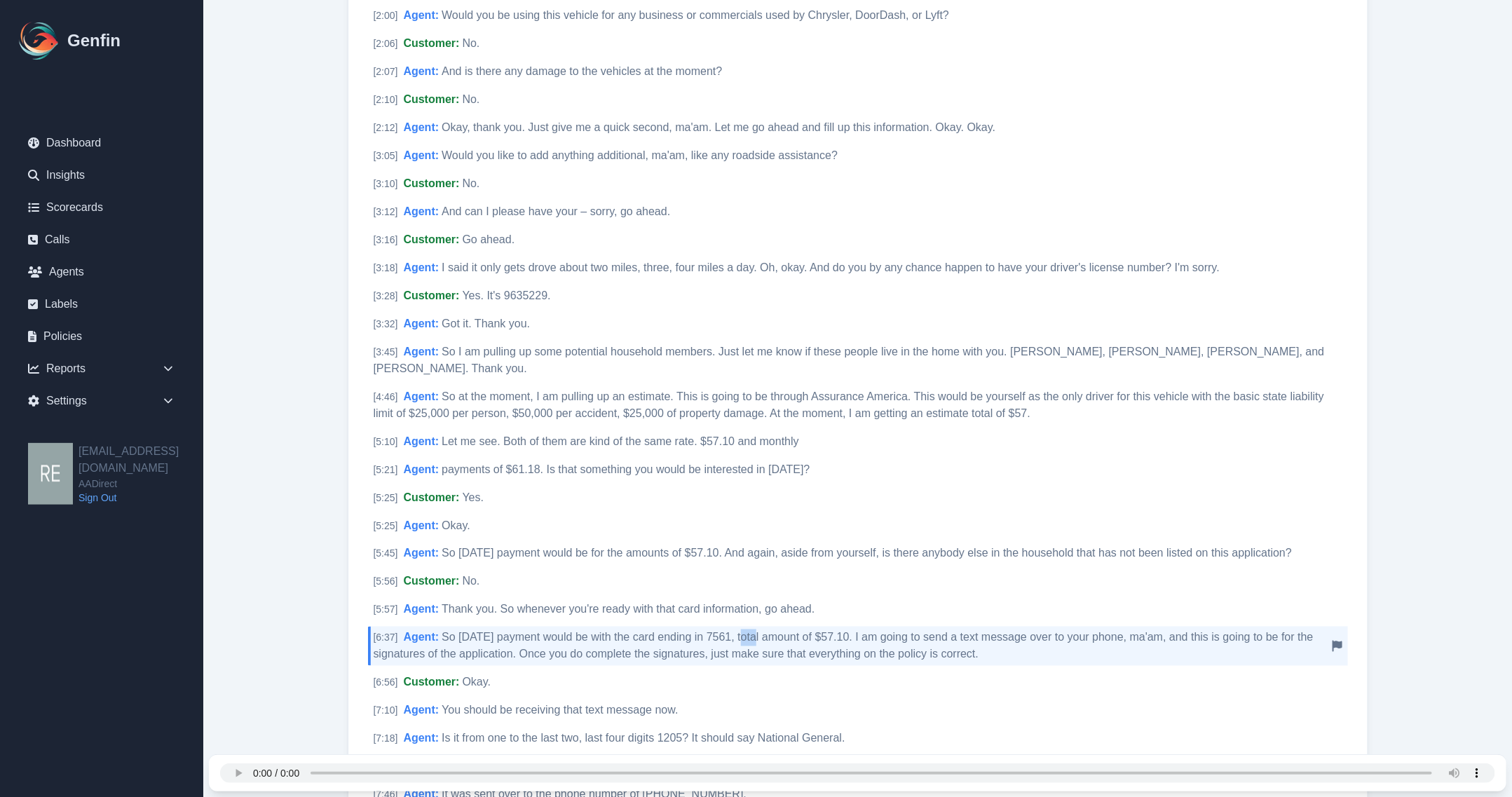
scroll to position [1226, 0]
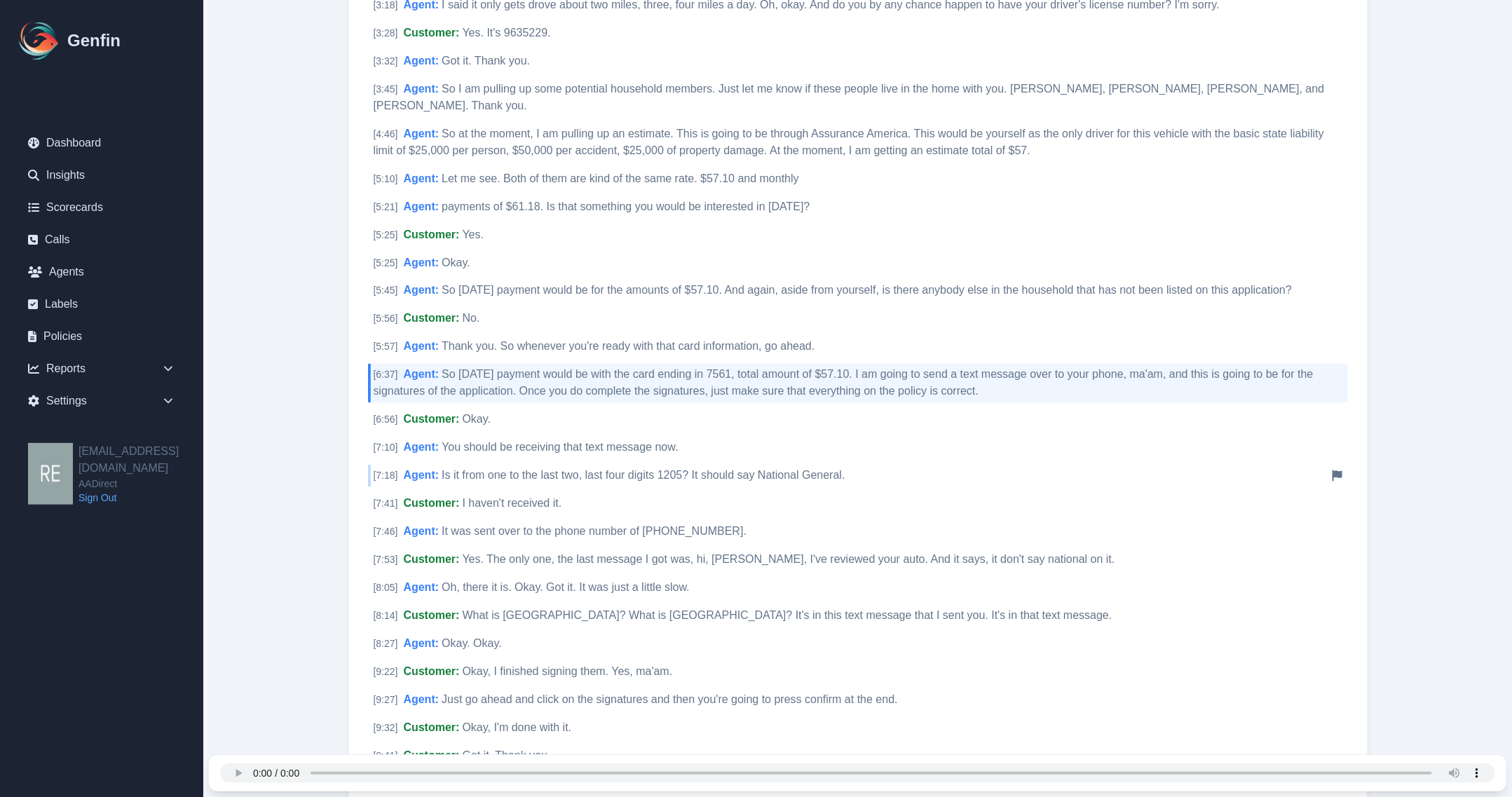
click at [775, 470] on span "Is it from one to the last two, last four digits 1205? It should say National G…" at bounding box center [643, 476] width 403 height 12
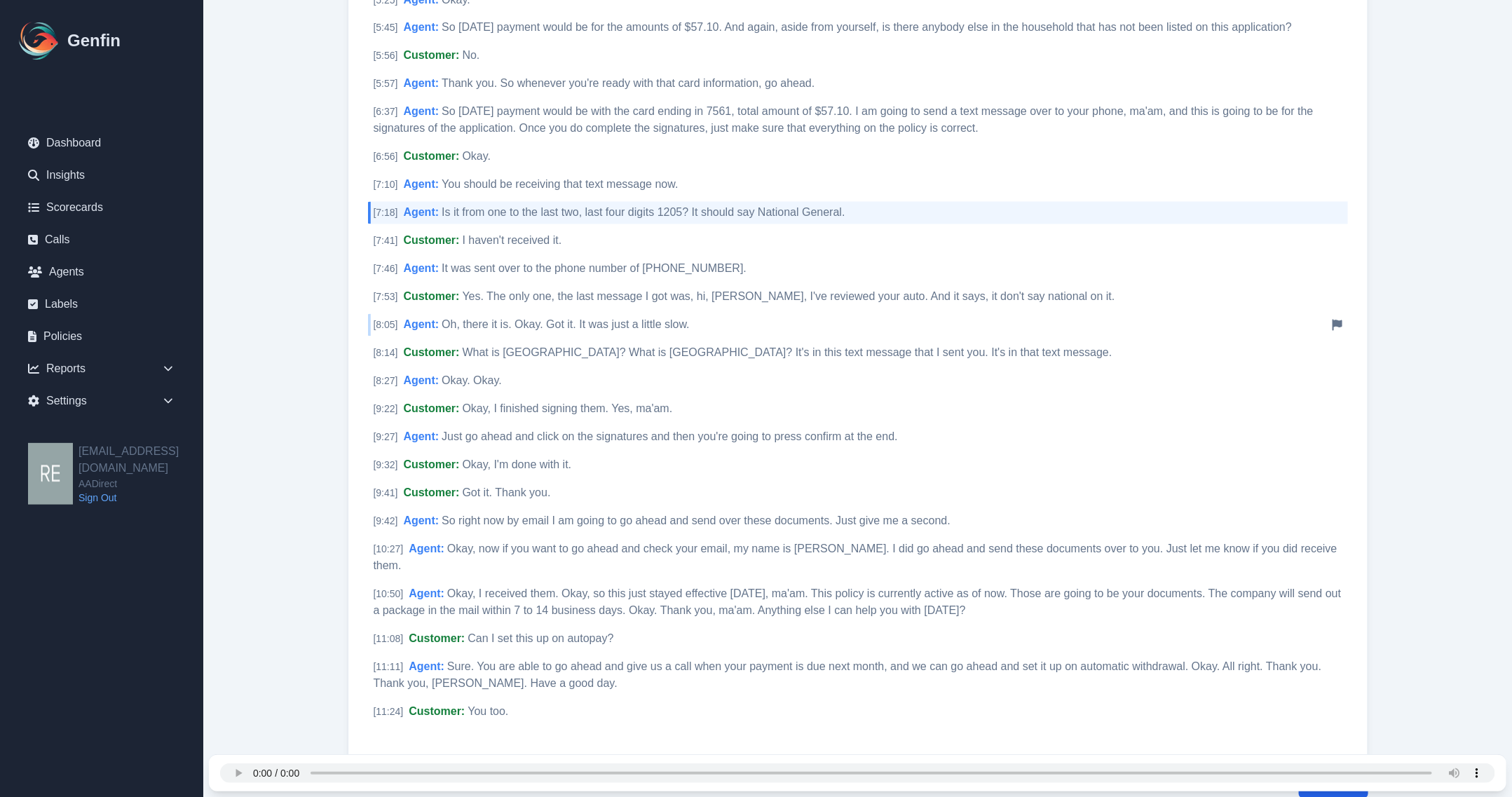
scroll to position [1550, 0]
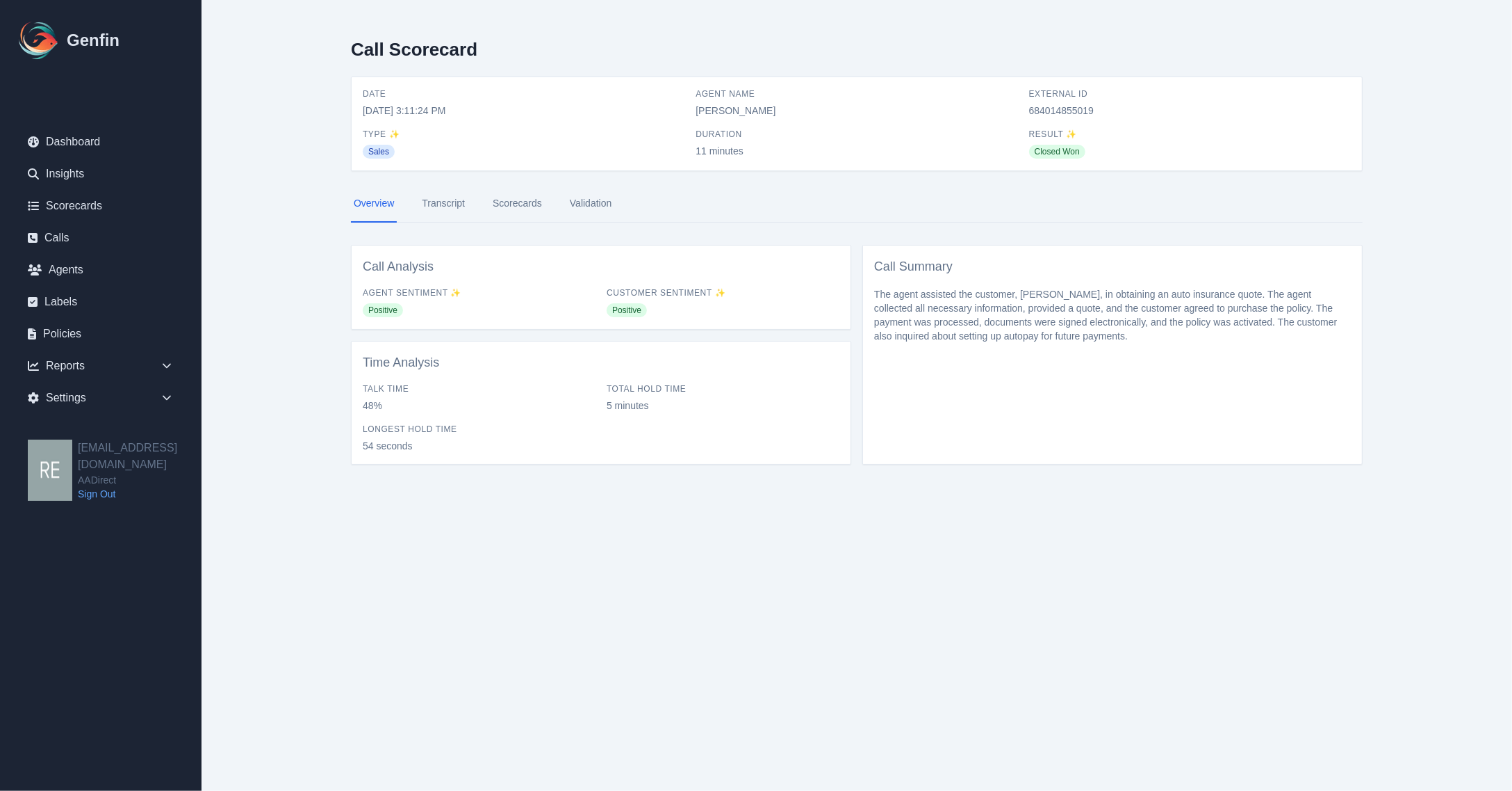
select select "Yes"
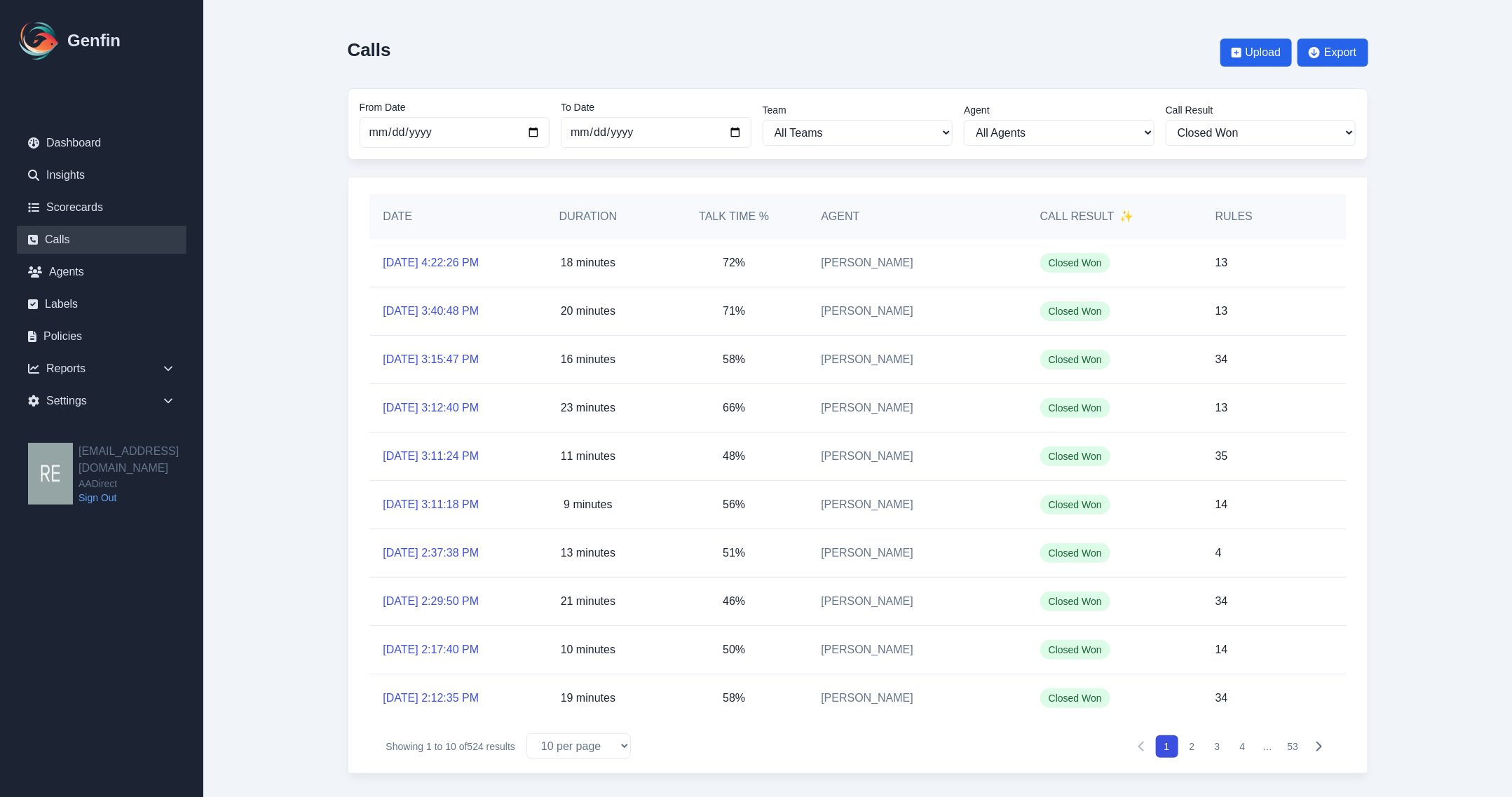
click at [473, 642] on div "[DATE] 2:17:40 PM" at bounding box center [442, 650] width 146 height 48
click at [475, 651] on link "[DATE] 2:17:40 PM" at bounding box center [431, 649] width 96 height 17
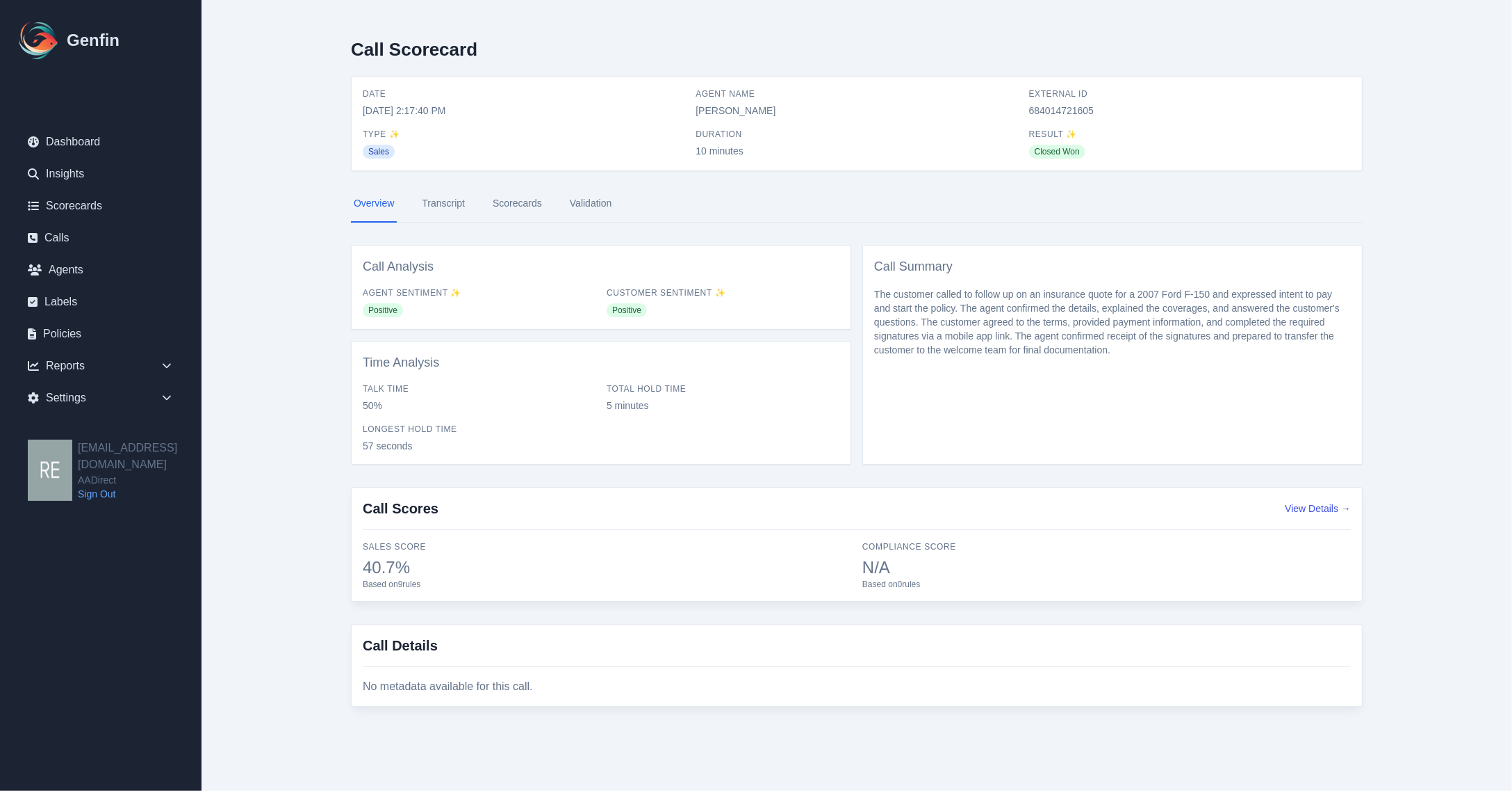
click at [511, 209] on link "Scorecards" at bounding box center [517, 203] width 55 height 38
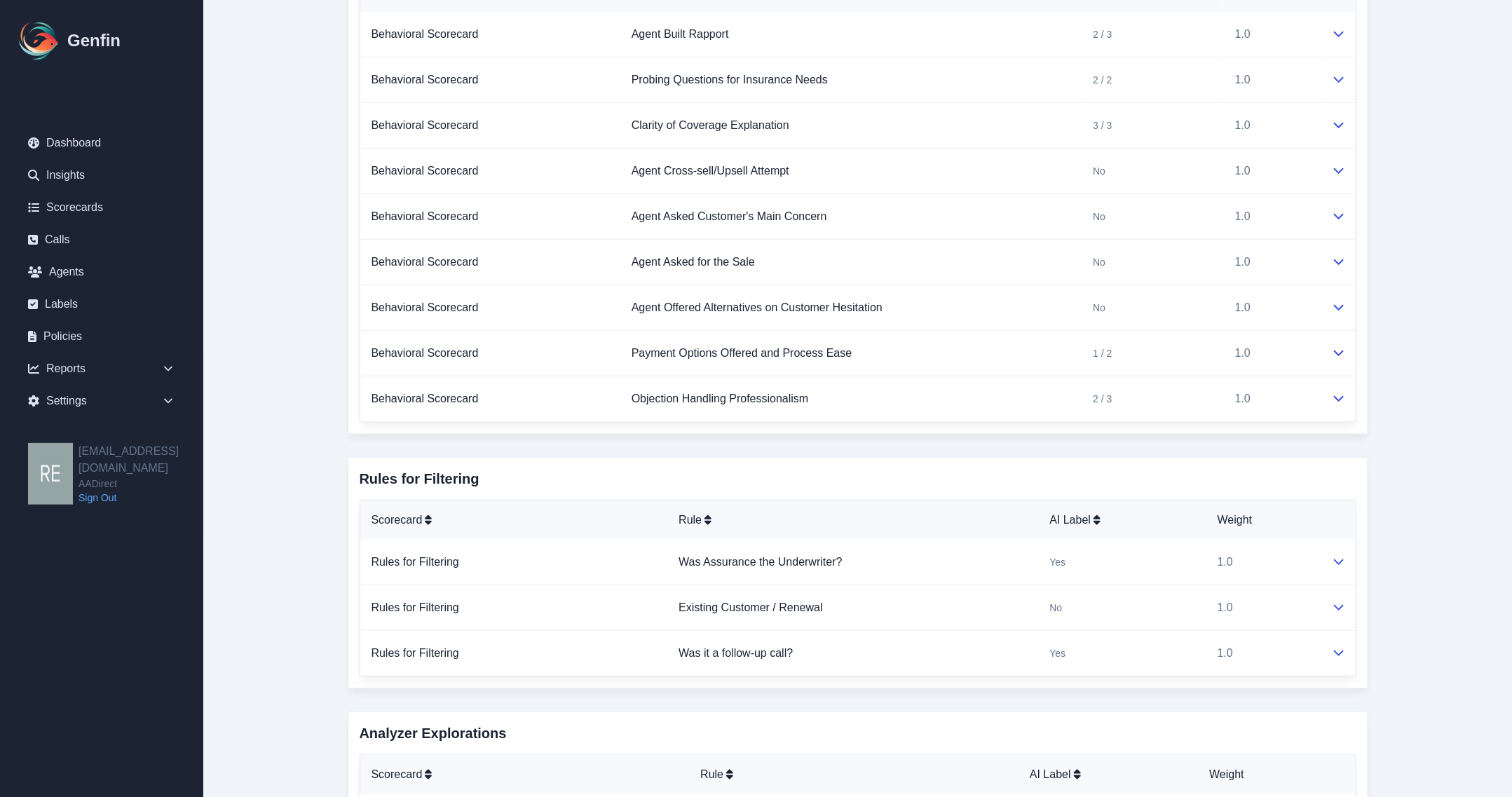
scroll to position [637, 0]
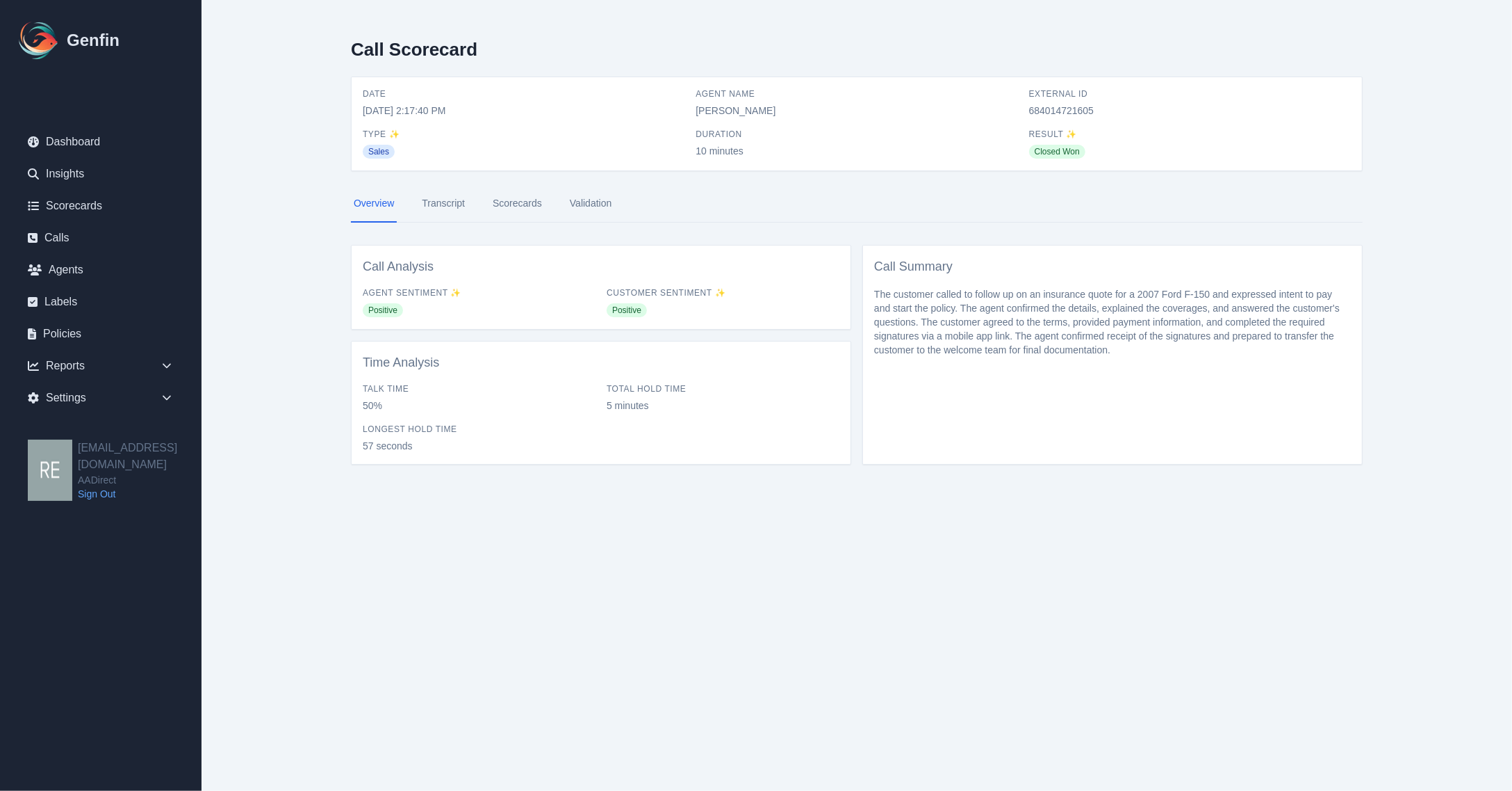
select select "Yes"
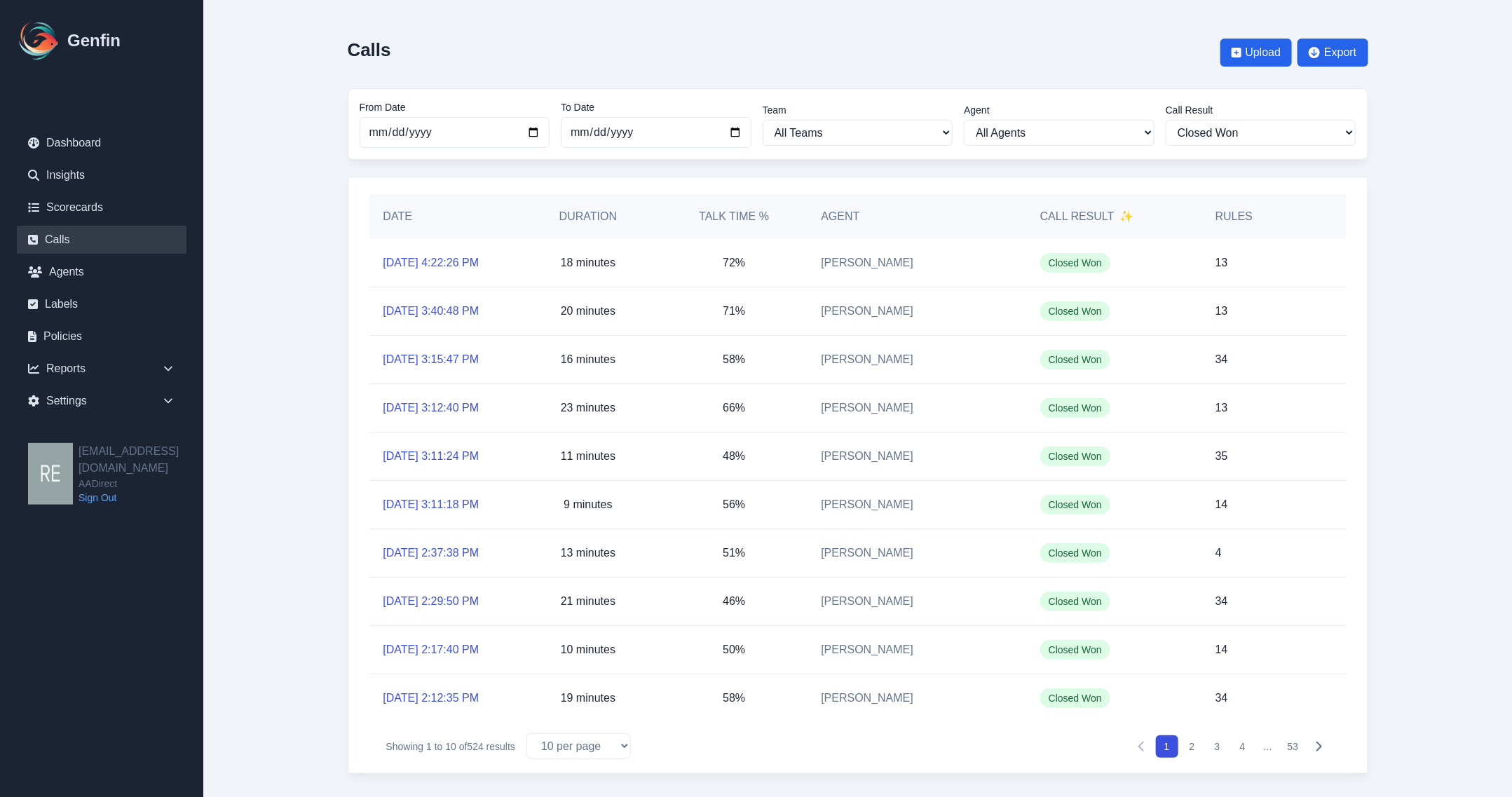
click at [1191, 748] on button "2" at bounding box center [1192, 746] width 22 height 22
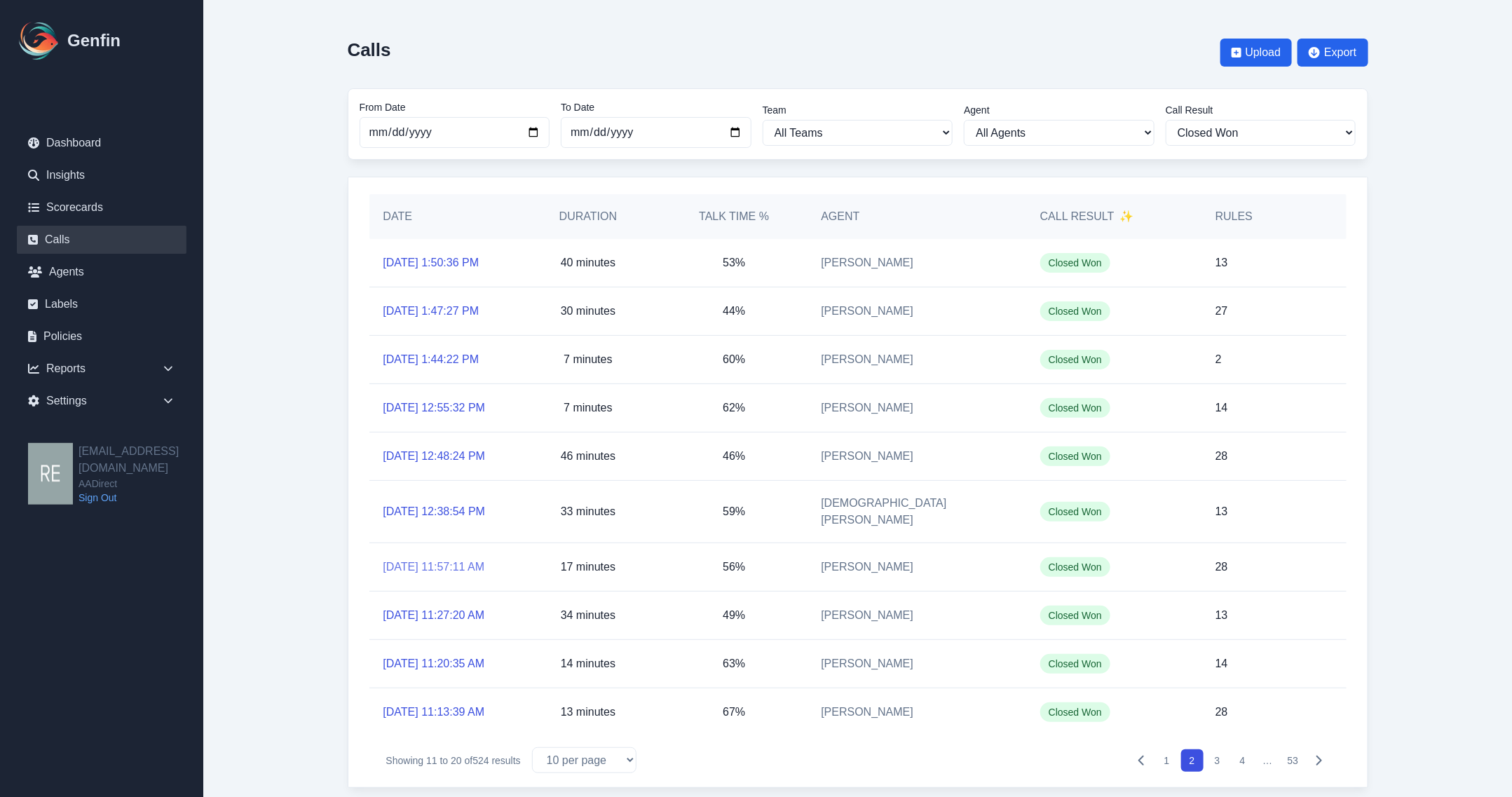
click at [418, 576] on link "[DATE] 11:57:11 AM" at bounding box center [434, 566] width 101 height 17
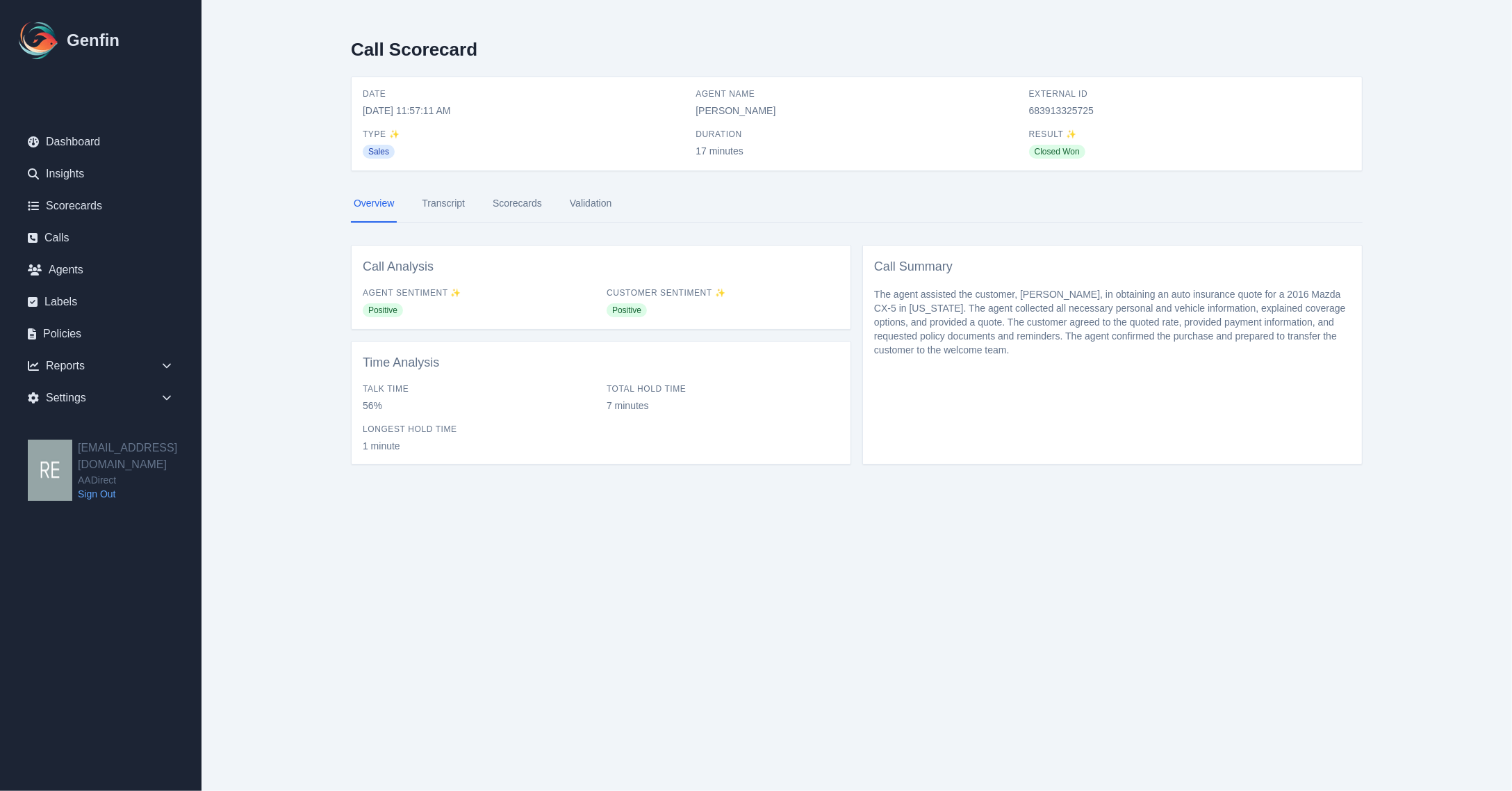
click at [521, 195] on link "Scorecards" at bounding box center [517, 203] width 55 height 38
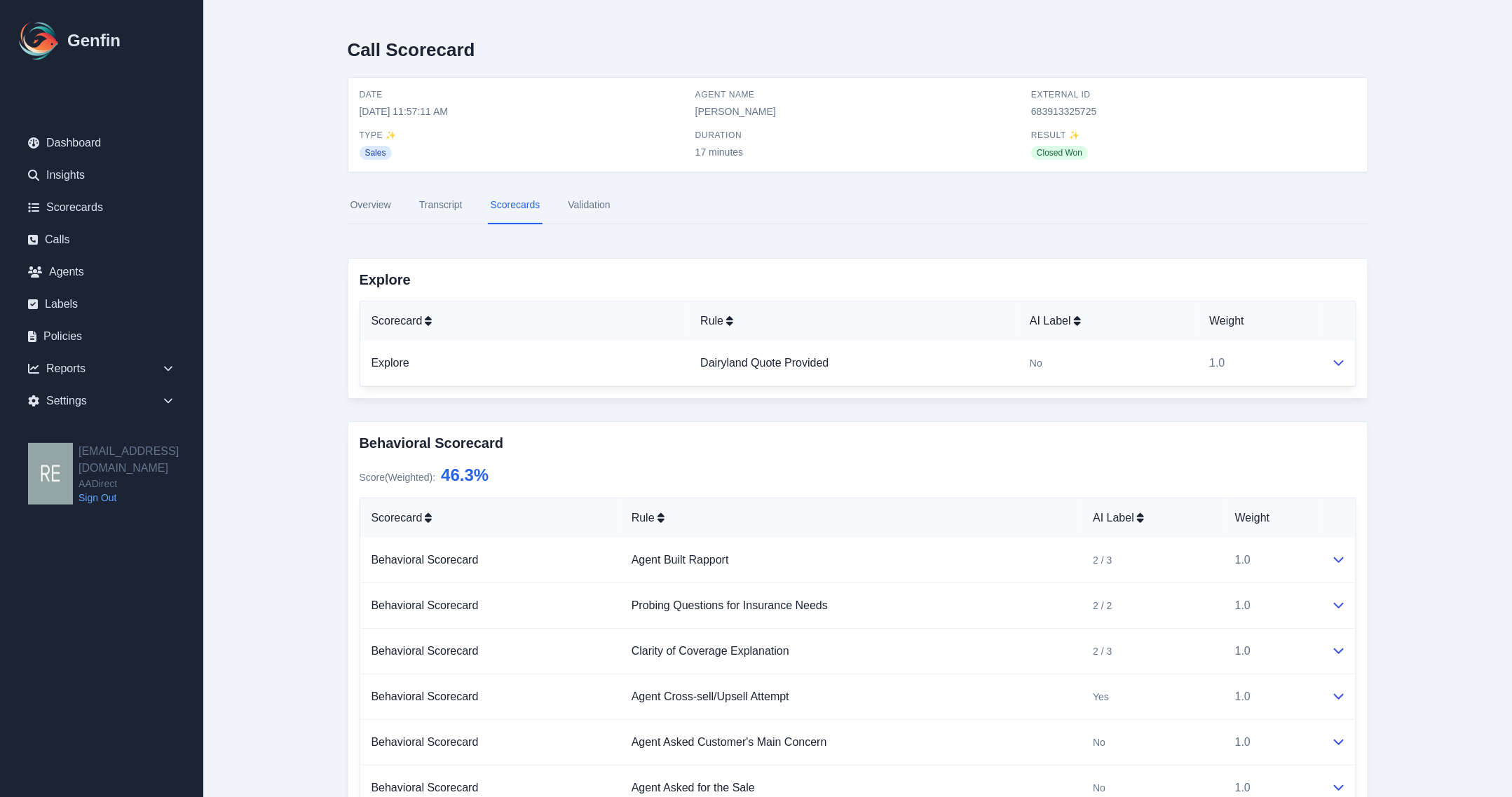
click at [1064, 107] on span "683913325725" at bounding box center [1194, 111] width 325 height 14
copy span "683913325725"
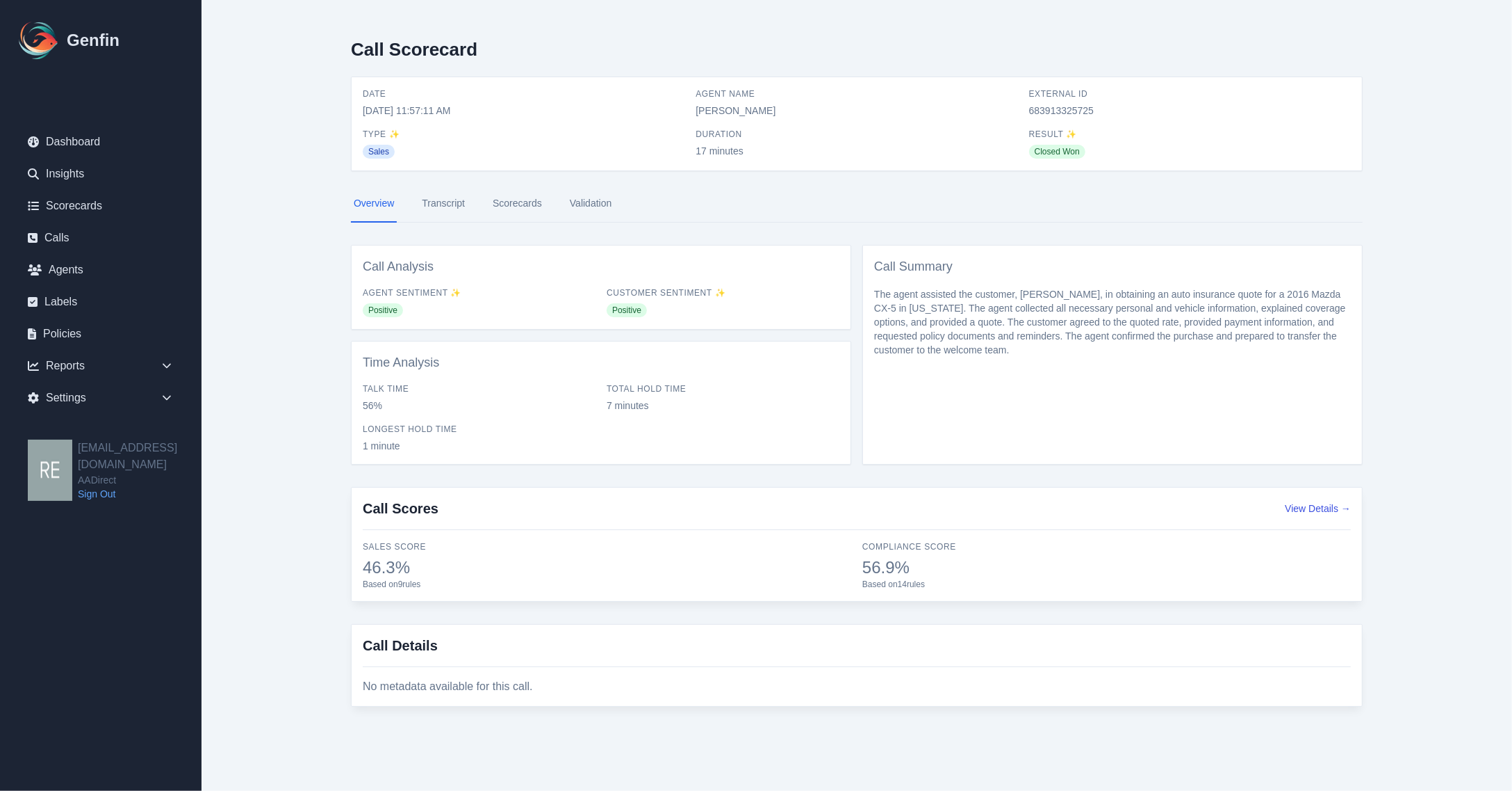
select select "Yes"
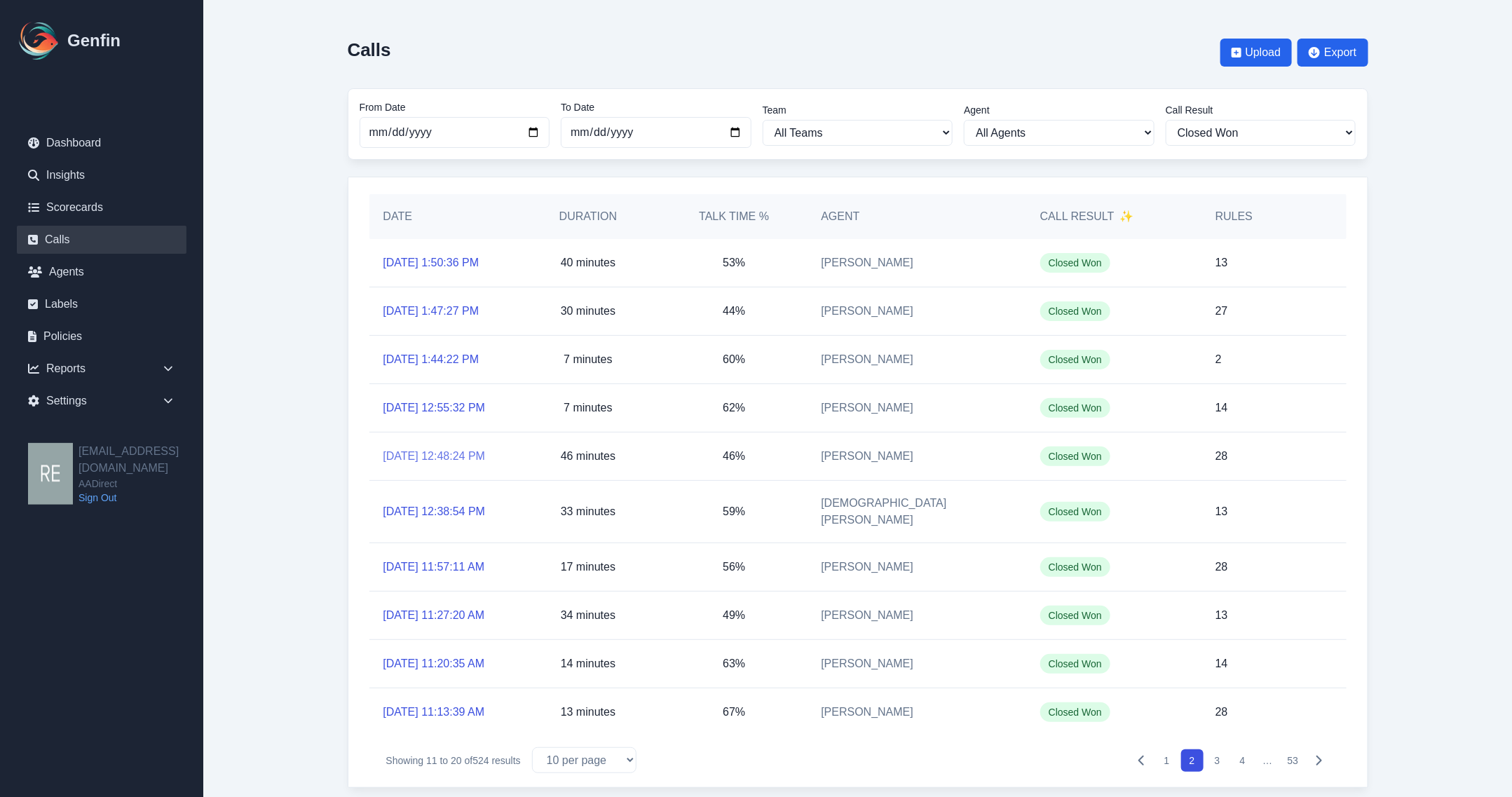
click at [425, 465] on link "[DATE] 12:48:24 PM" at bounding box center [435, 456] width 102 height 17
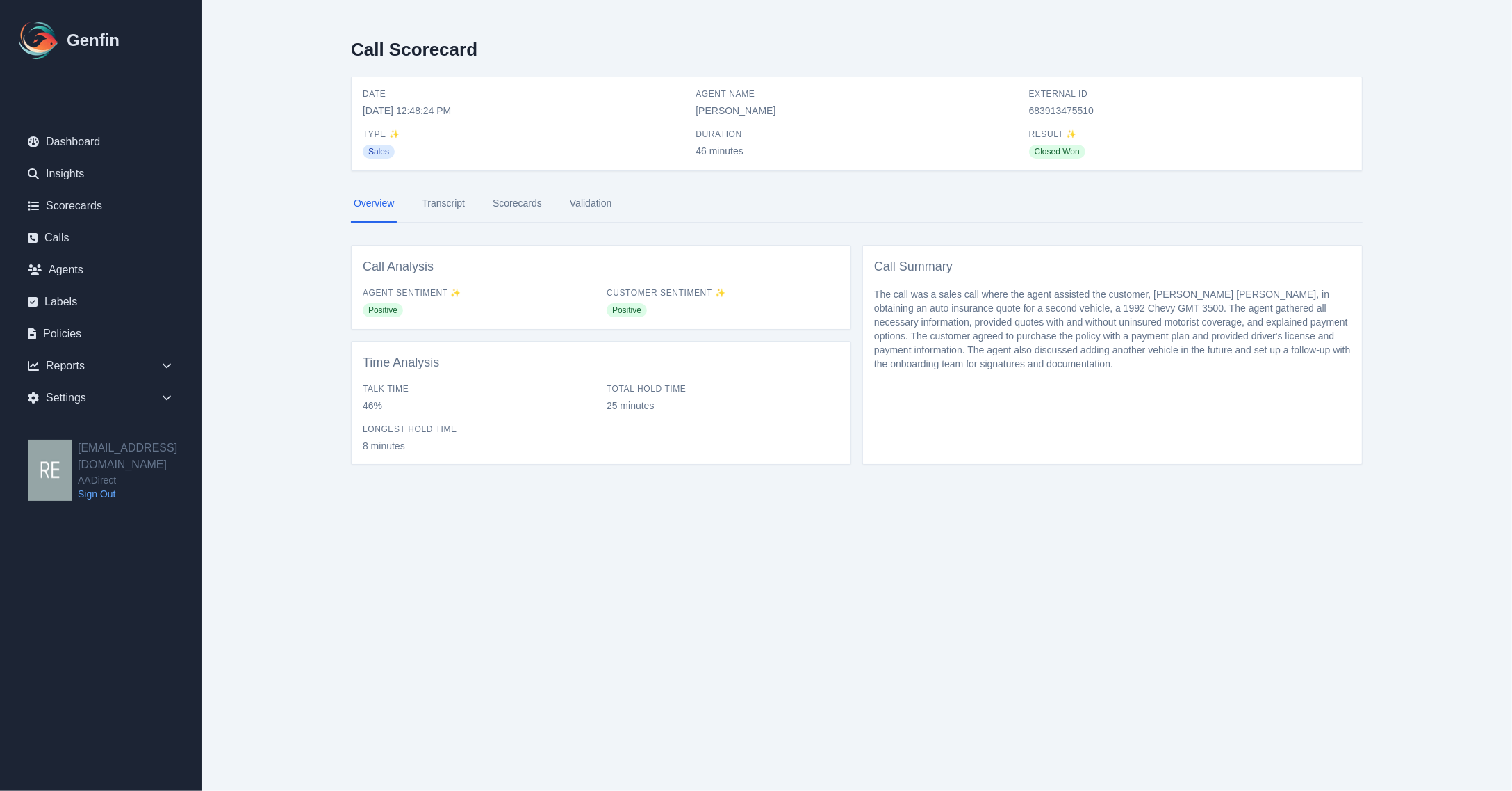
click at [514, 196] on link "Scorecards" at bounding box center [517, 203] width 55 height 38
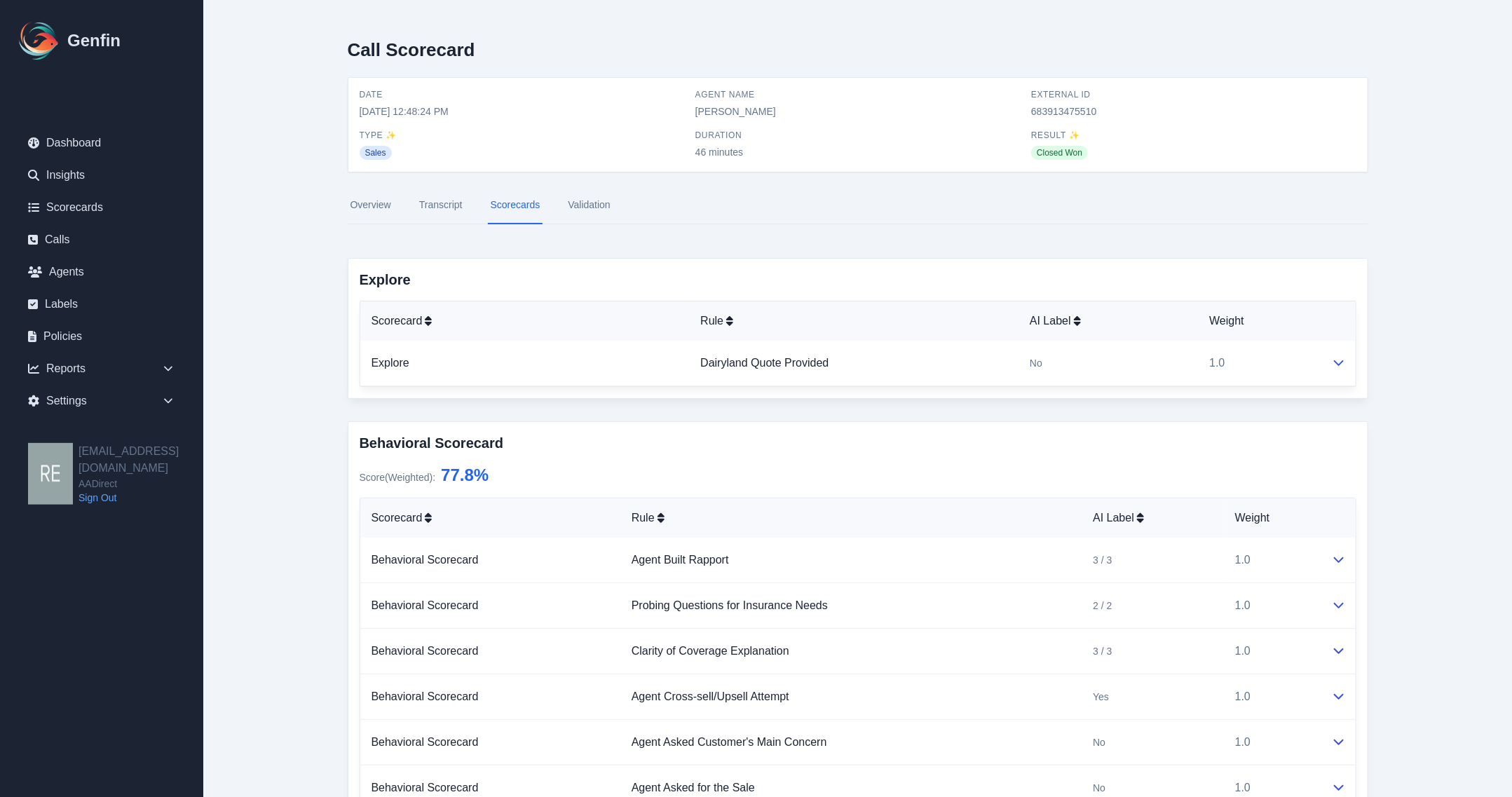
click at [1077, 103] on div "External ID 683913475510" at bounding box center [1194, 103] width 325 height 29
copy span "683913475510"
